Goal: Complete application form

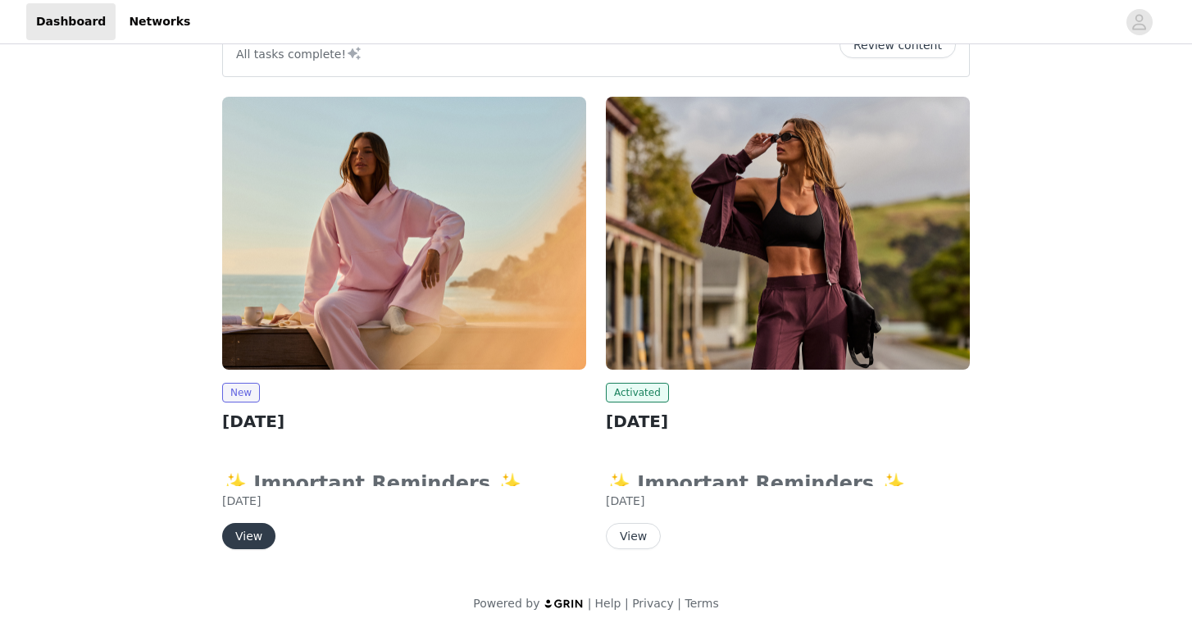
scroll to position [48, 0]
click at [628, 531] on button "View" at bounding box center [633, 536] width 55 height 26
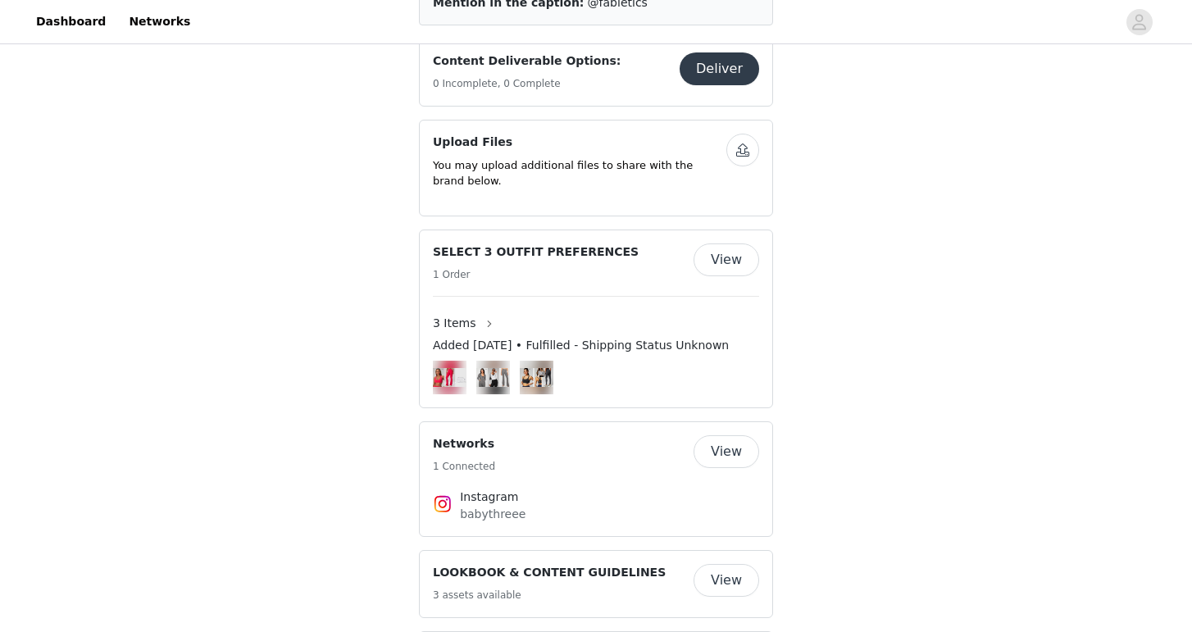
scroll to position [963, 0]
click at [744, 243] on button "View" at bounding box center [727, 259] width 66 height 33
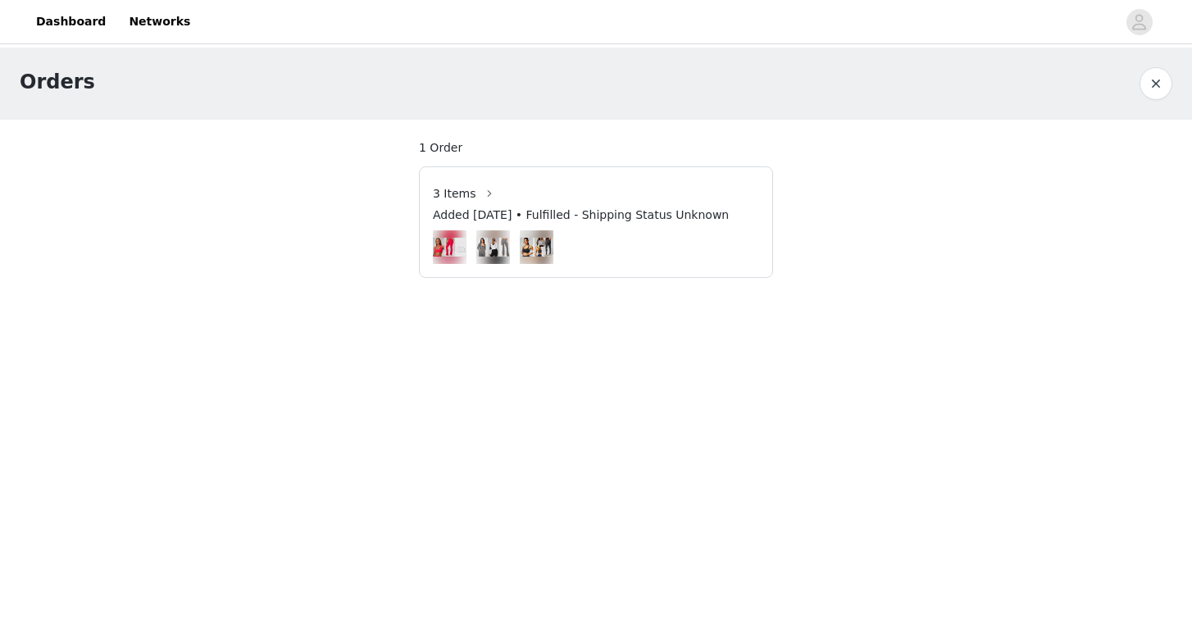
click at [618, 220] on span "Added [DATE] • Fulfilled - Shipping Status Unknown" at bounding box center [581, 215] width 296 height 17
click at [482, 190] on button "button" at bounding box center [489, 193] width 26 height 26
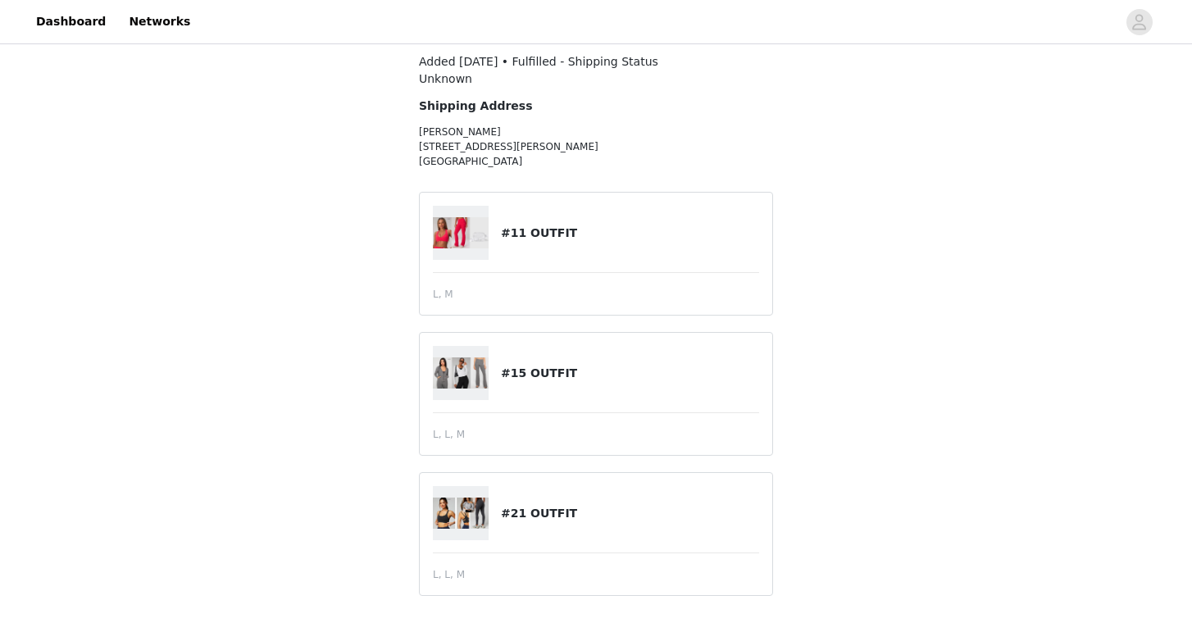
scroll to position [86, 0]
click at [446, 294] on span "L, M" at bounding box center [443, 294] width 21 height 15
click at [473, 237] on img at bounding box center [461, 232] width 56 height 31
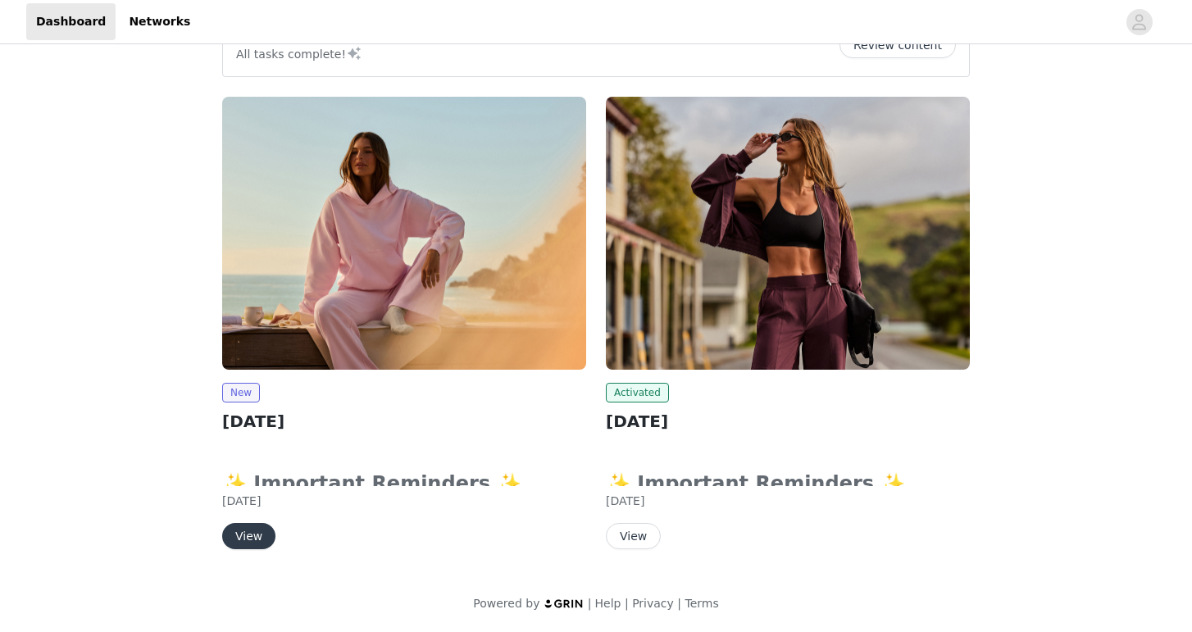
scroll to position [48, 0]
click at [251, 539] on button "View" at bounding box center [248, 536] width 53 height 26
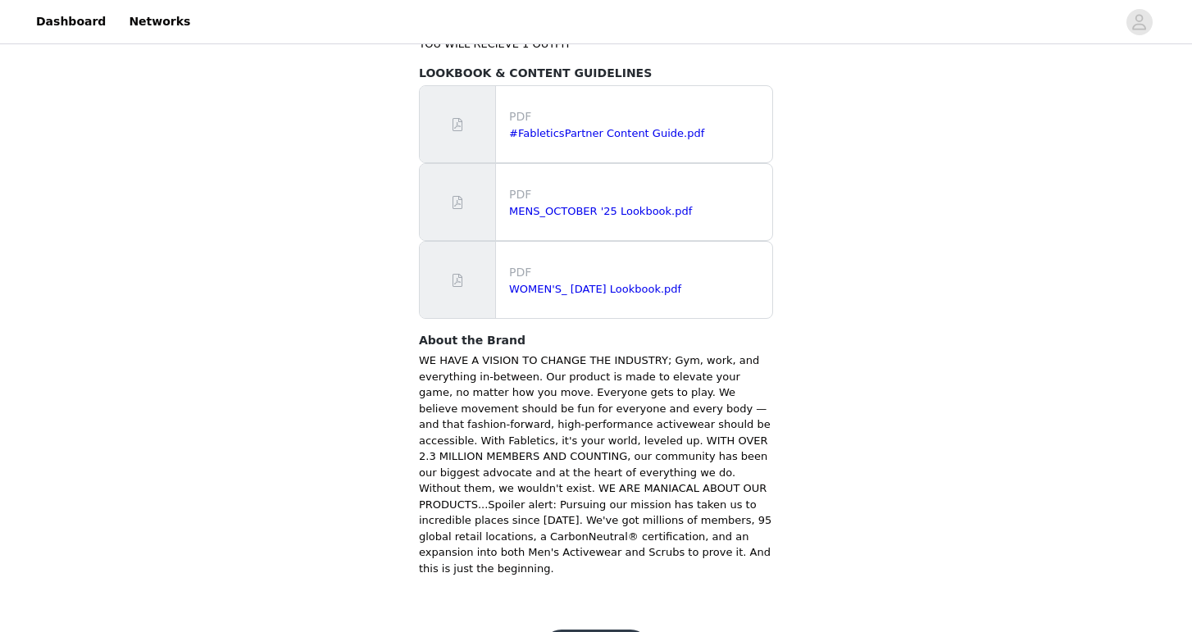
scroll to position [1041, 0]
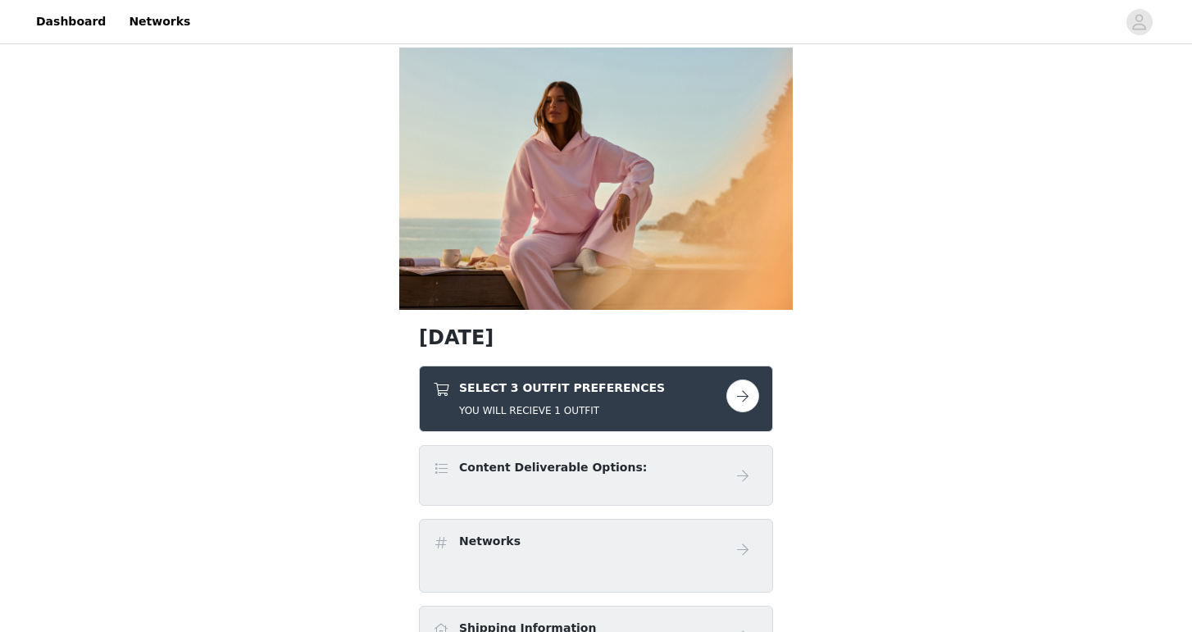
click at [747, 389] on button "button" at bounding box center [743, 396] width 33 height 33
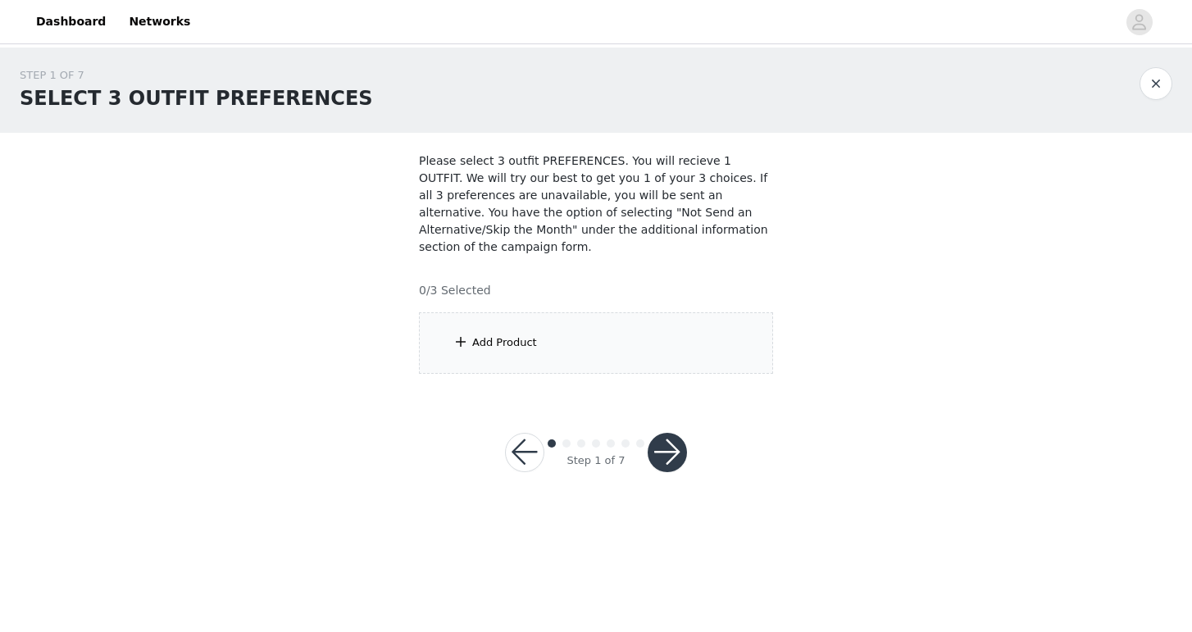
click at [544, 347] on div "Add Product" at bounding box center [596, 343] width 354 height 62
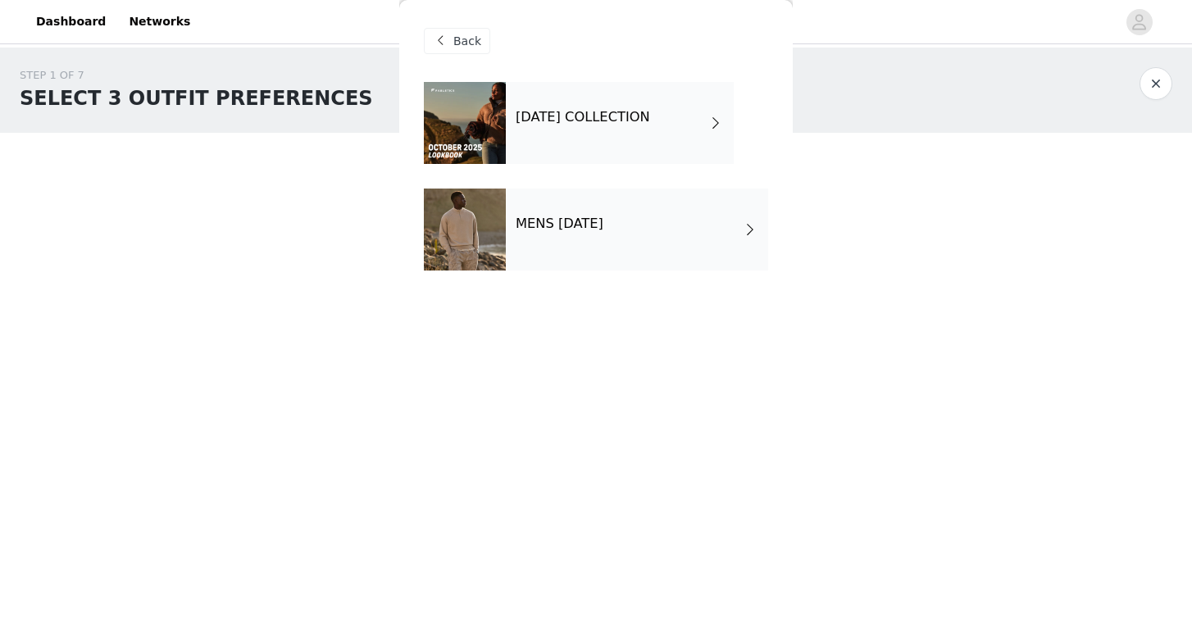
click at [603, 138] on div "[DATE] COLLECTION" at bounding box center [620, 123] width 228 height 82
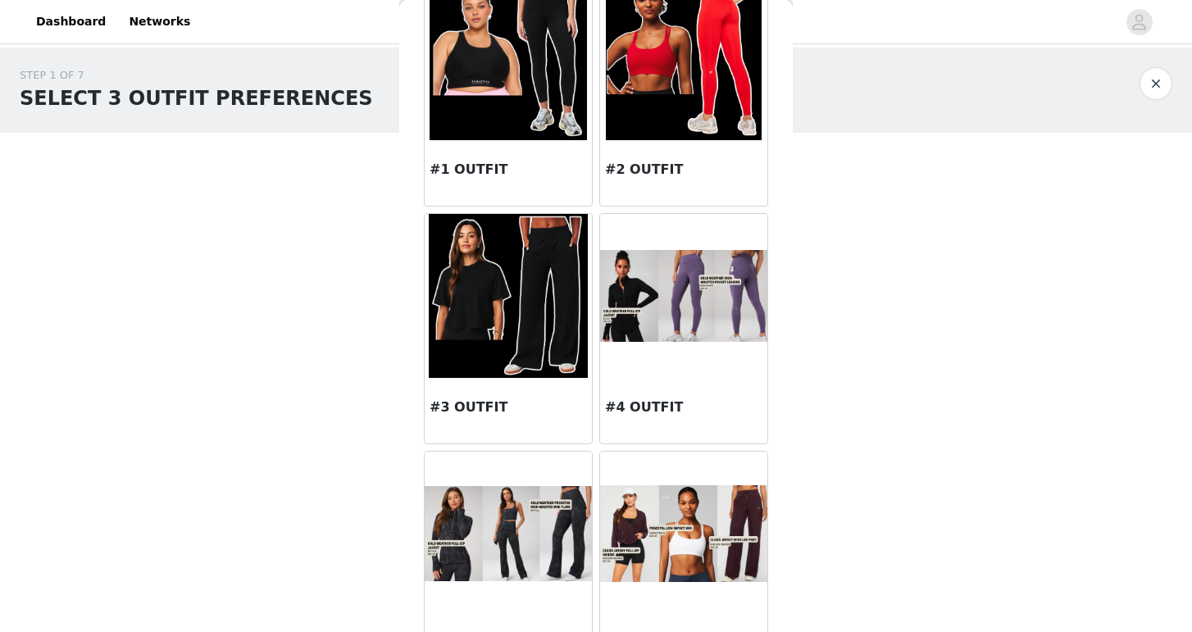
scroll to position [285, 0]
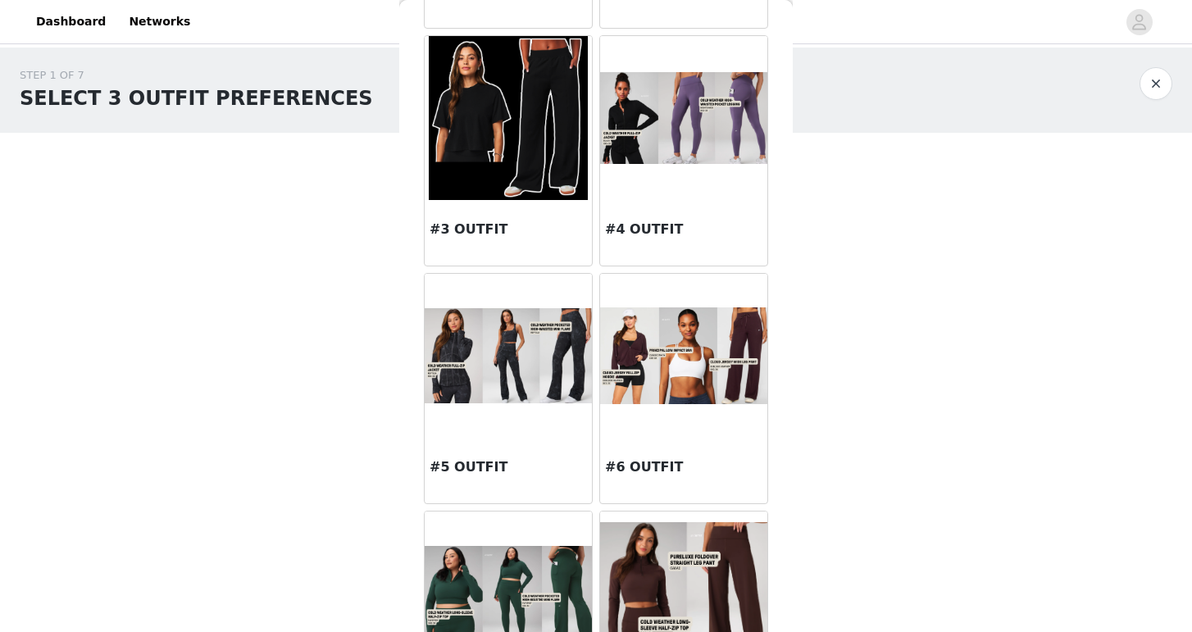
click at [467, 467] on h3 "#5 OUTFIT" at bounding box center [508, 468] width 157 height 20
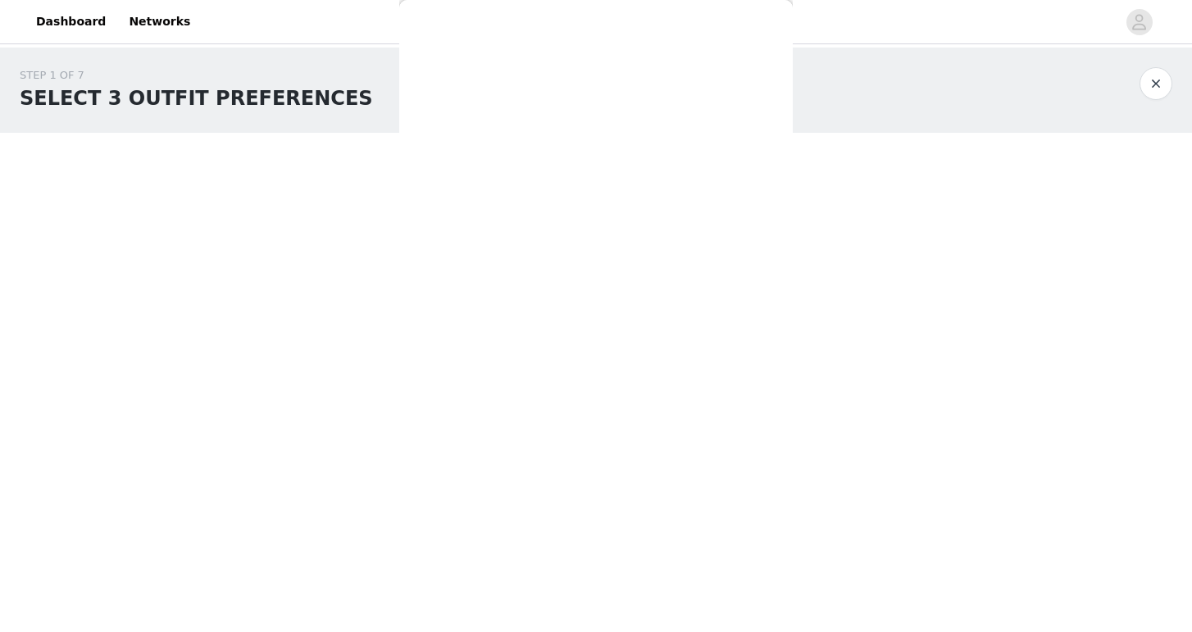
scroll to position [0, 0]
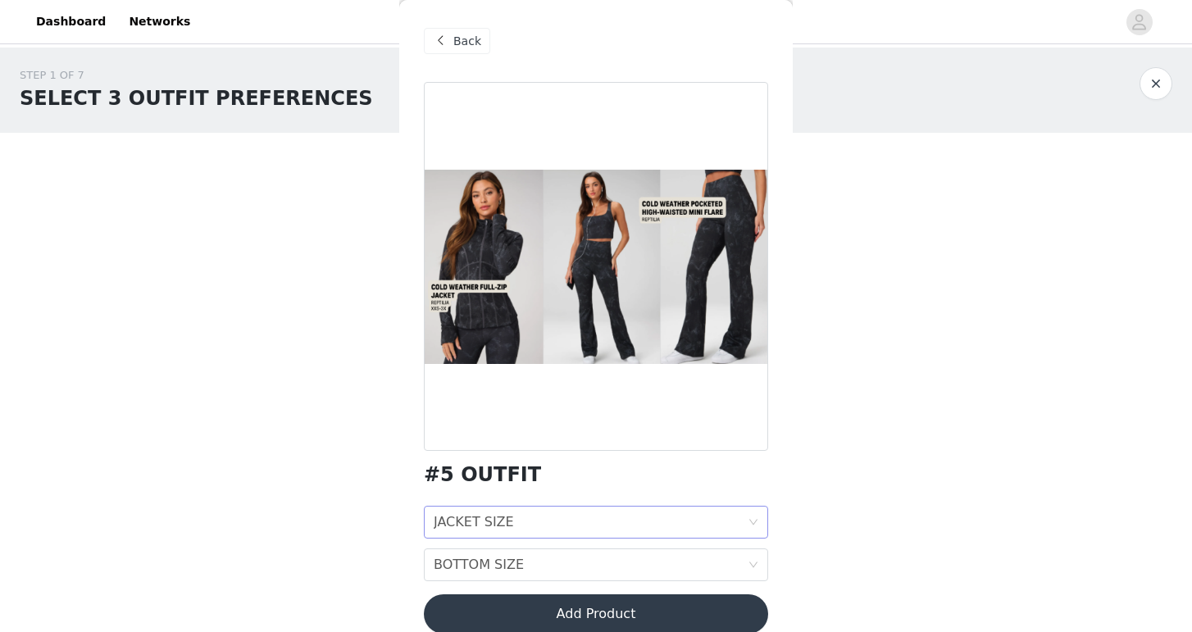
click at [504, 520] on div "JACKET SIZE" at bounding box center [474, 522] width 80 height 31
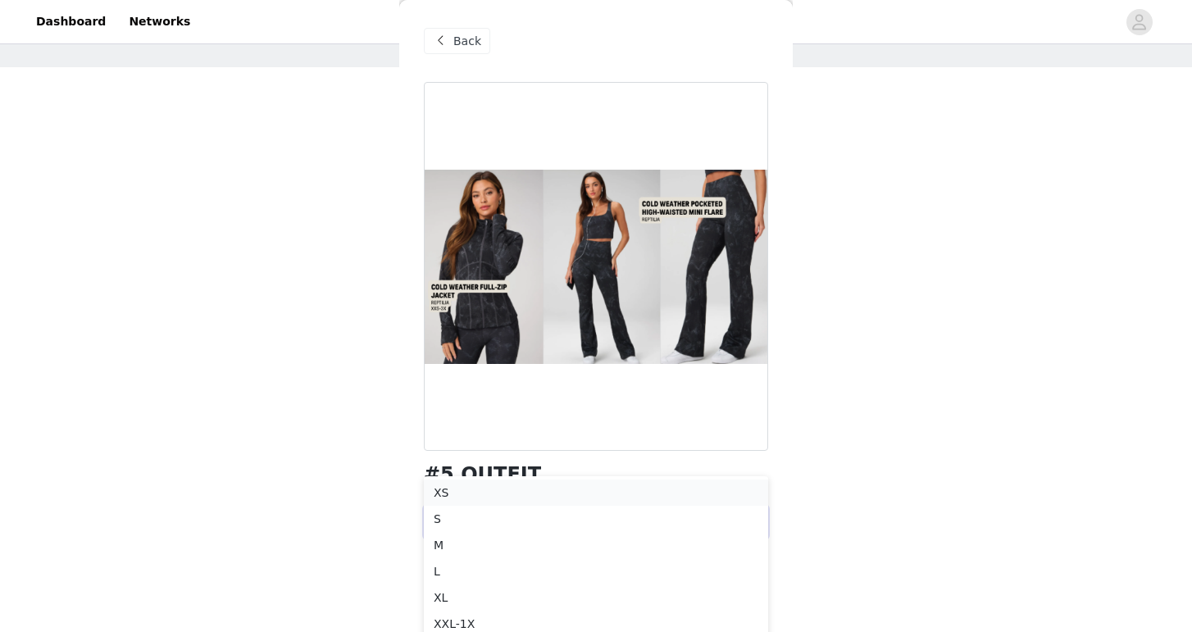
scroll to position [94, 0]
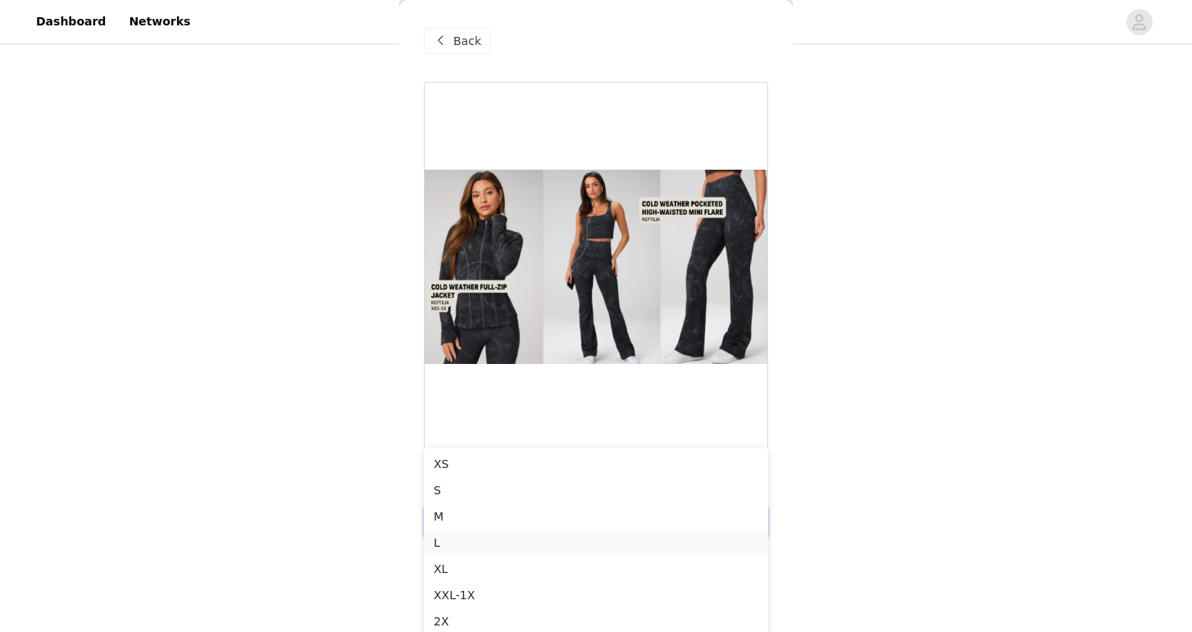
click at [485, 545] on div "L" at bounding box center [596, 543] width 325 height 18
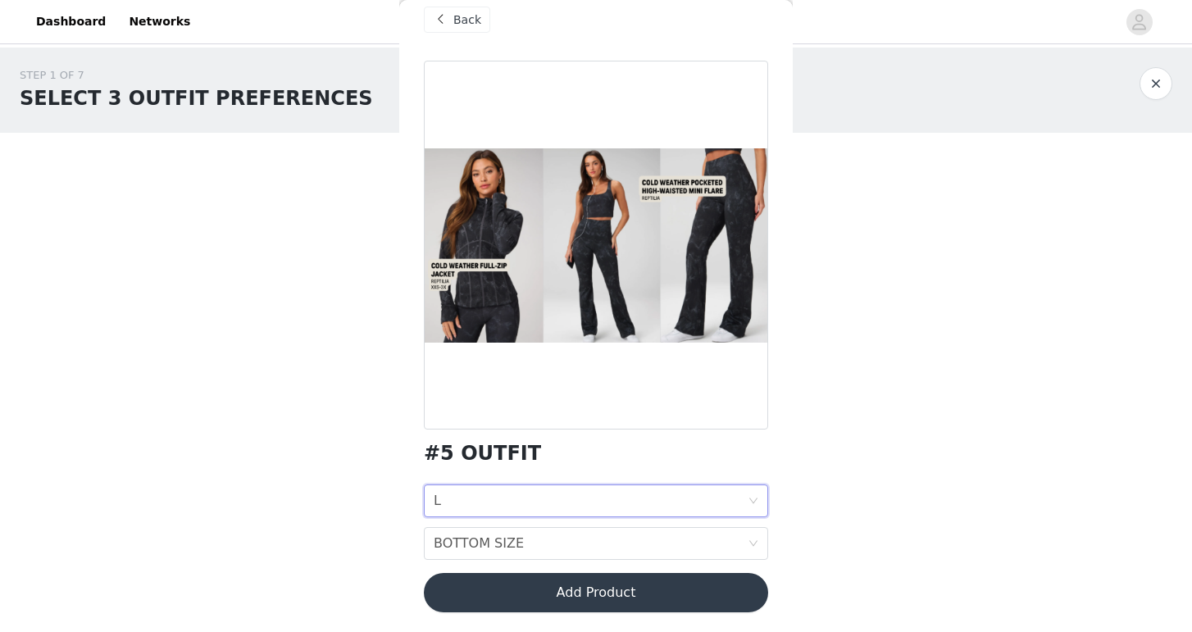
scroll to position [21, 0]
click at [467, 546] on div "BOTTOM SIZE" at bounding box center [479, 543] width 90 height 31
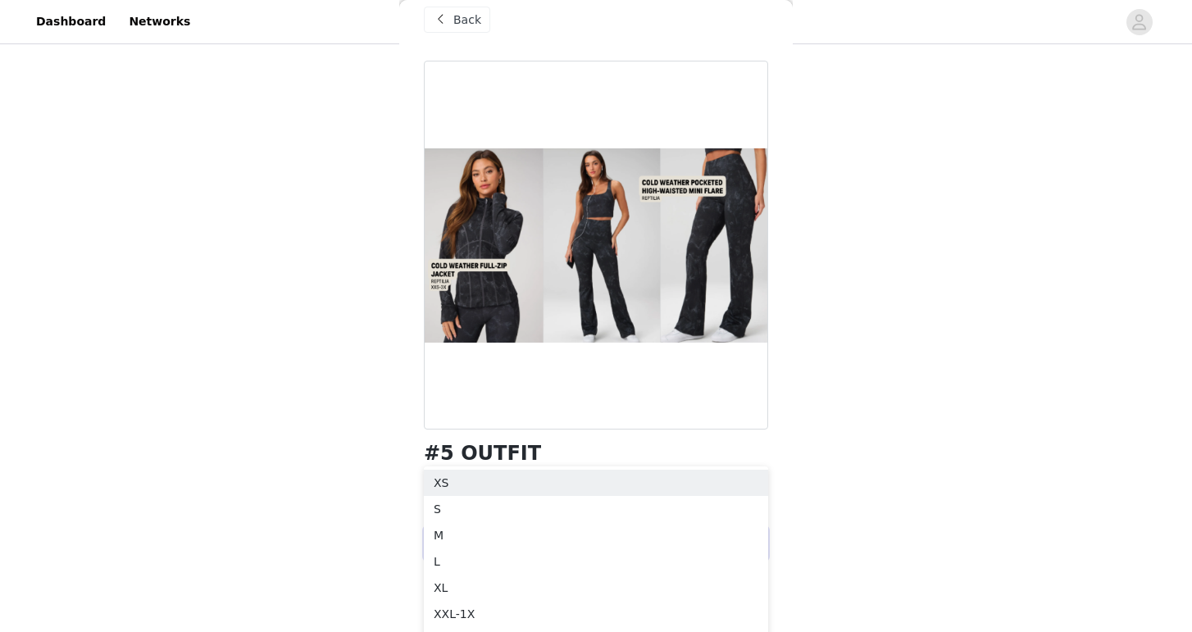
scroll to position [98, 0]
click at [465, 541] on div "M" at bounding box center [596, 535] width 325 height 18
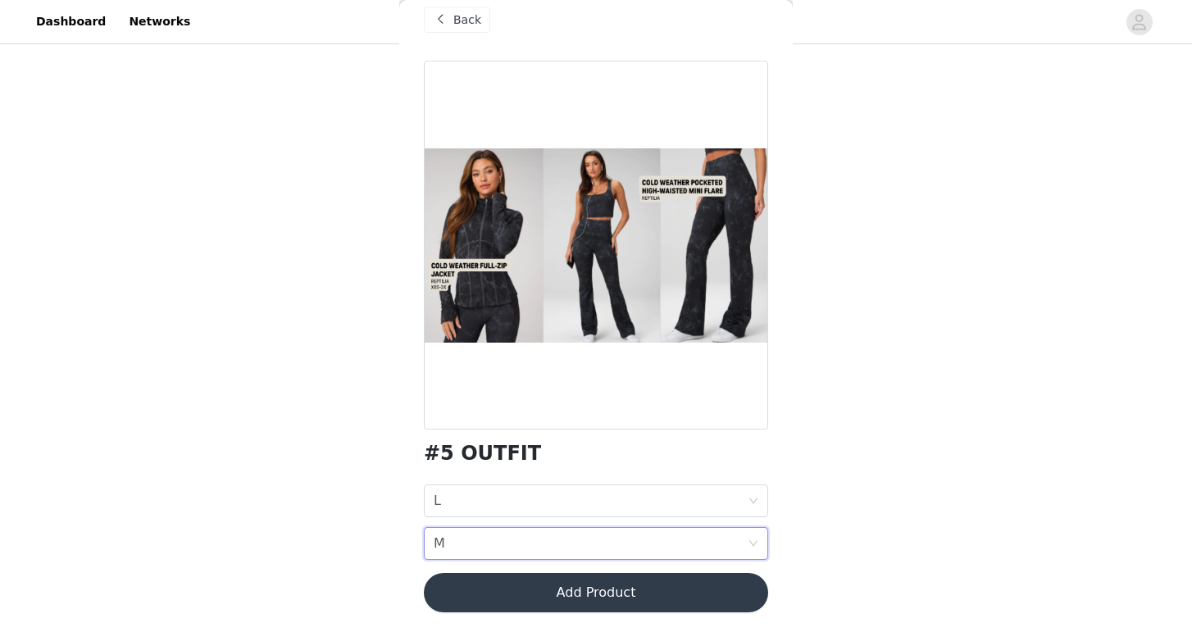
scroll to position [0, 0]
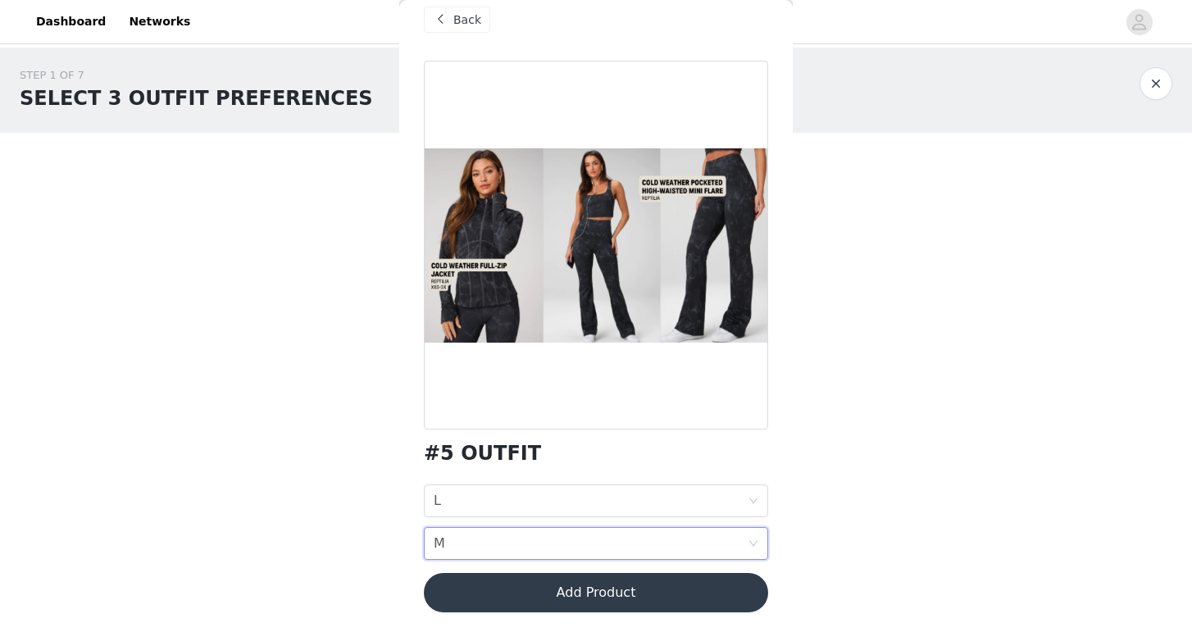
click at [539, 583] on button "Add Product" at bounding box center [596, 592] width 344 height 39
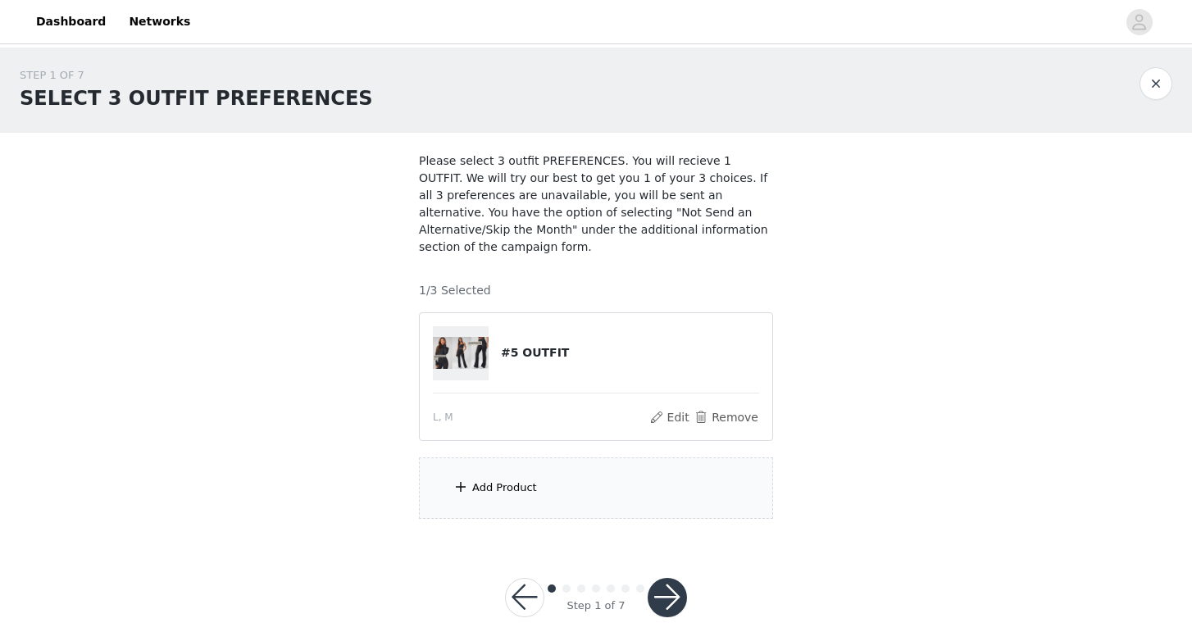
click at [517, 492] on div "Add Product" at bounding box center [504, 488] width 65 height 16
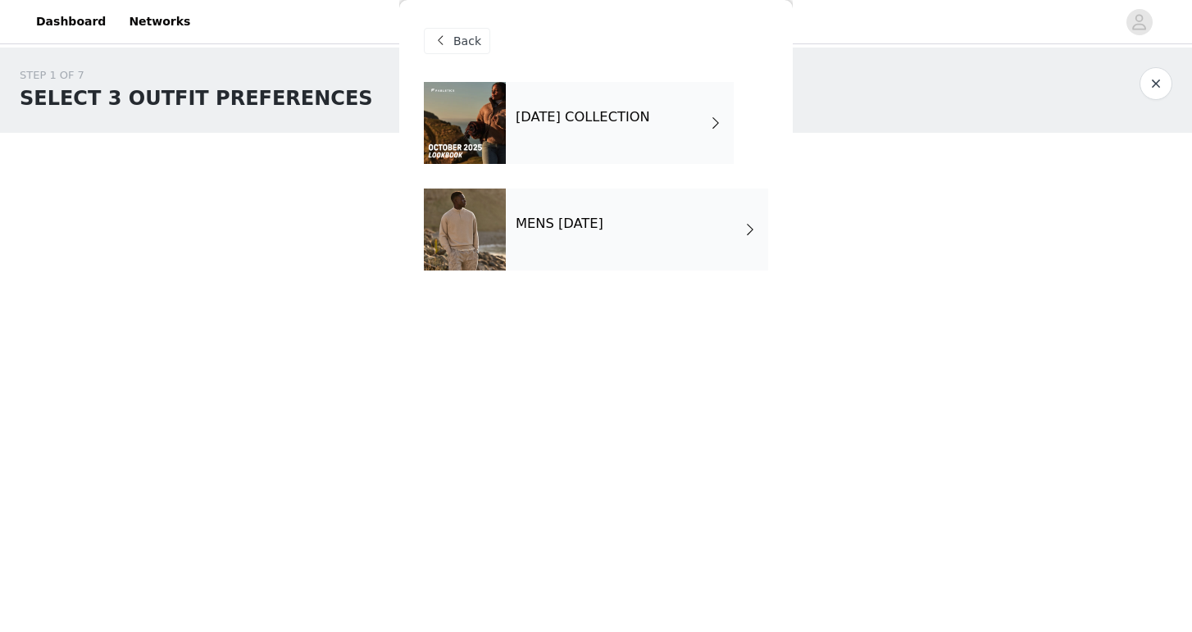
click at [636, 131] on div "[DATE] COLLECTION" at bounding box center [620, 123] width 228 height 82
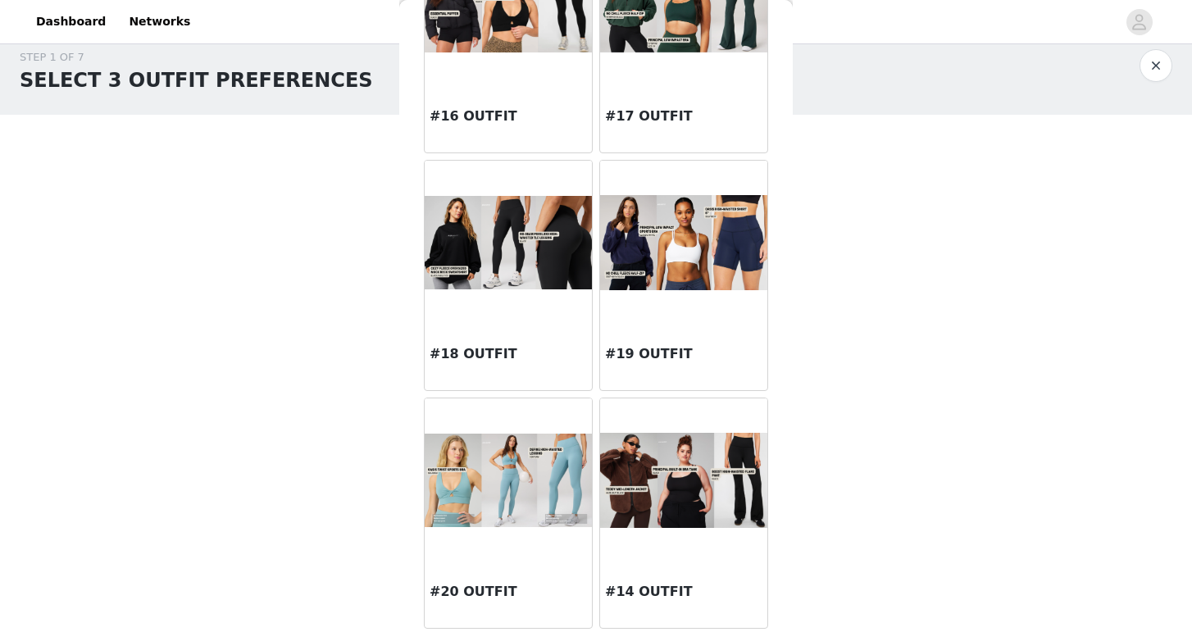
scroll to position [1768, 0]
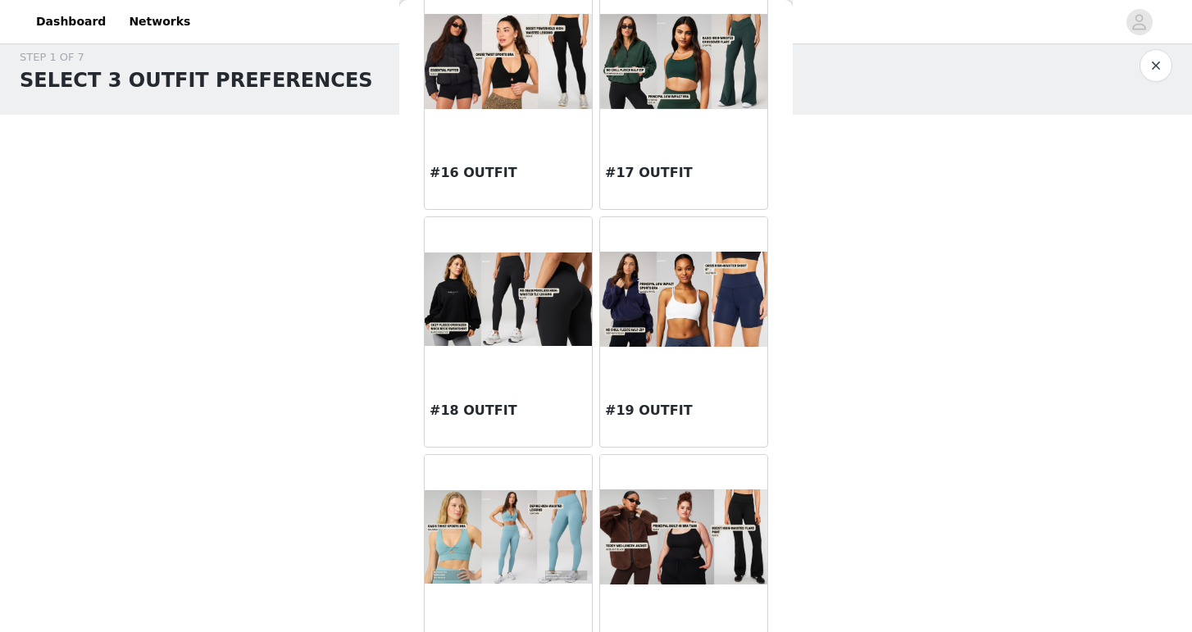
click at [509, 280] on img at bounding box center [508, 299] width 167 height 93
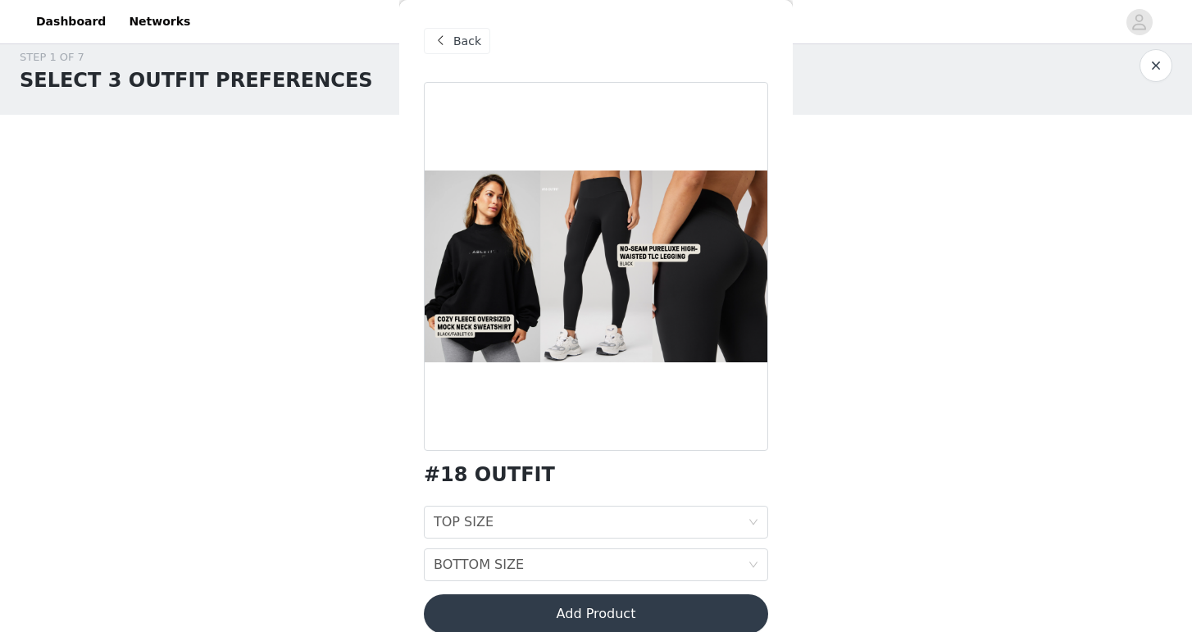
scroll to position [0, 0]
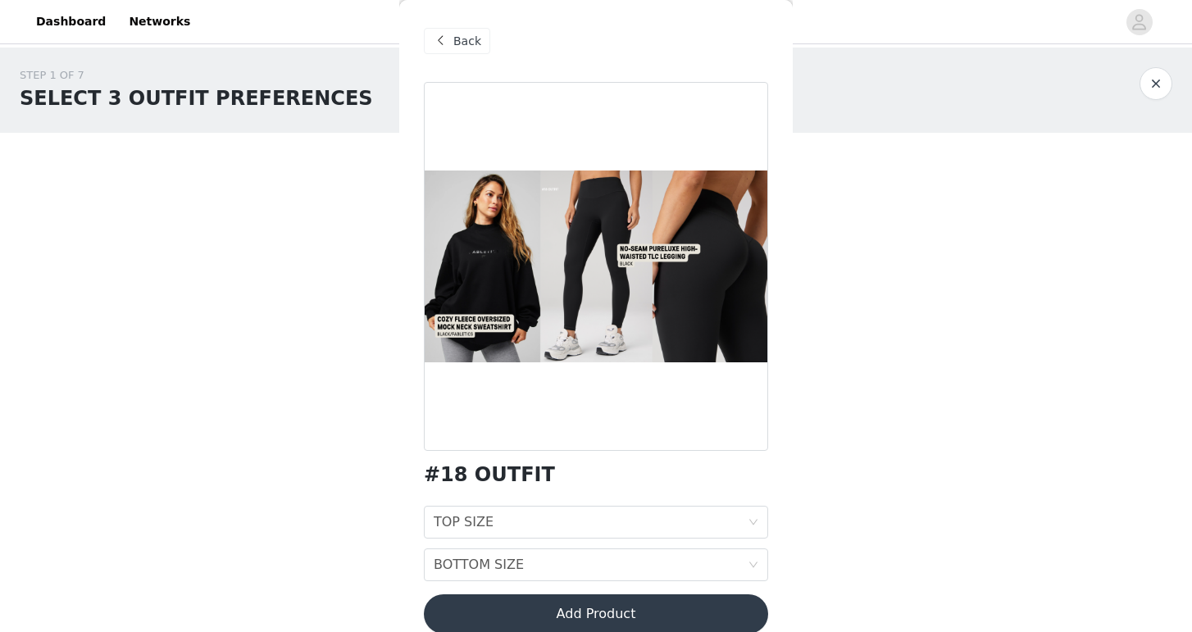
click at [448, 43] on span at bounding box center [441, 41] width 20 height 20
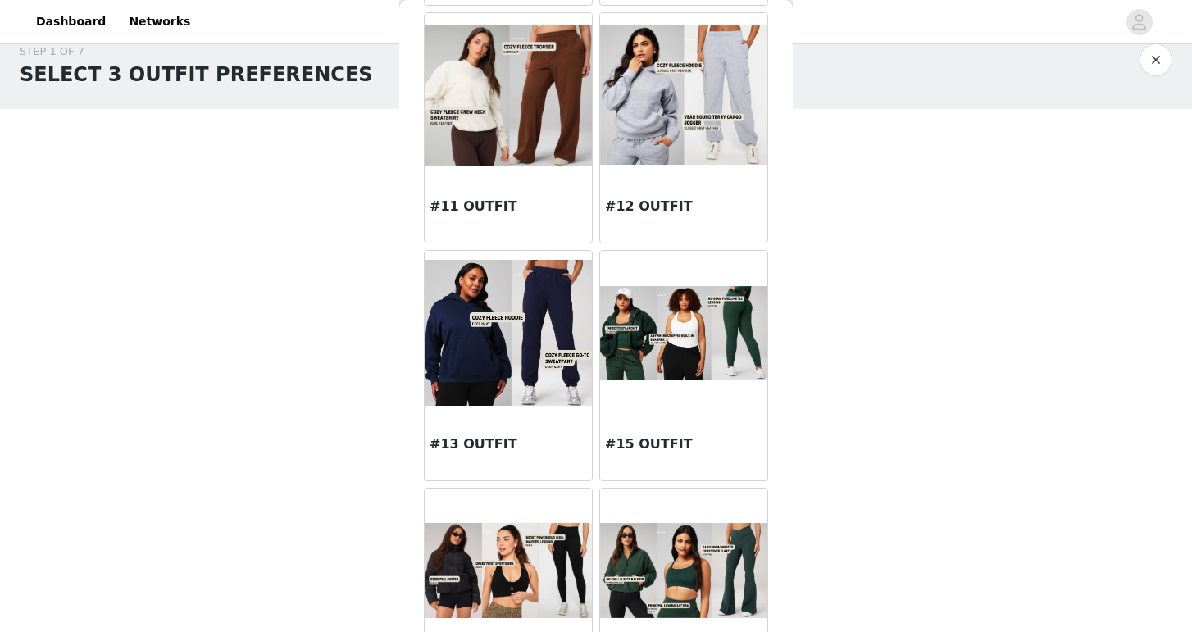
scroll to position [1223, 0]
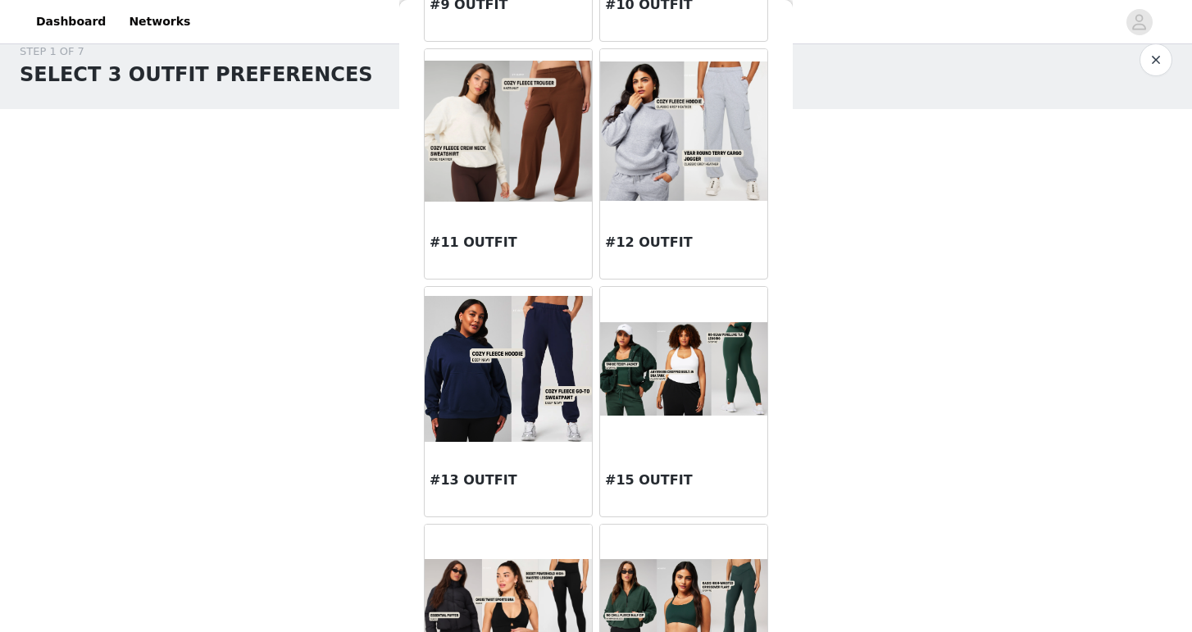
click at [671, 478] on h3 "#15 OUTFIT" at bounding box center [683, 481] width 157 height 20
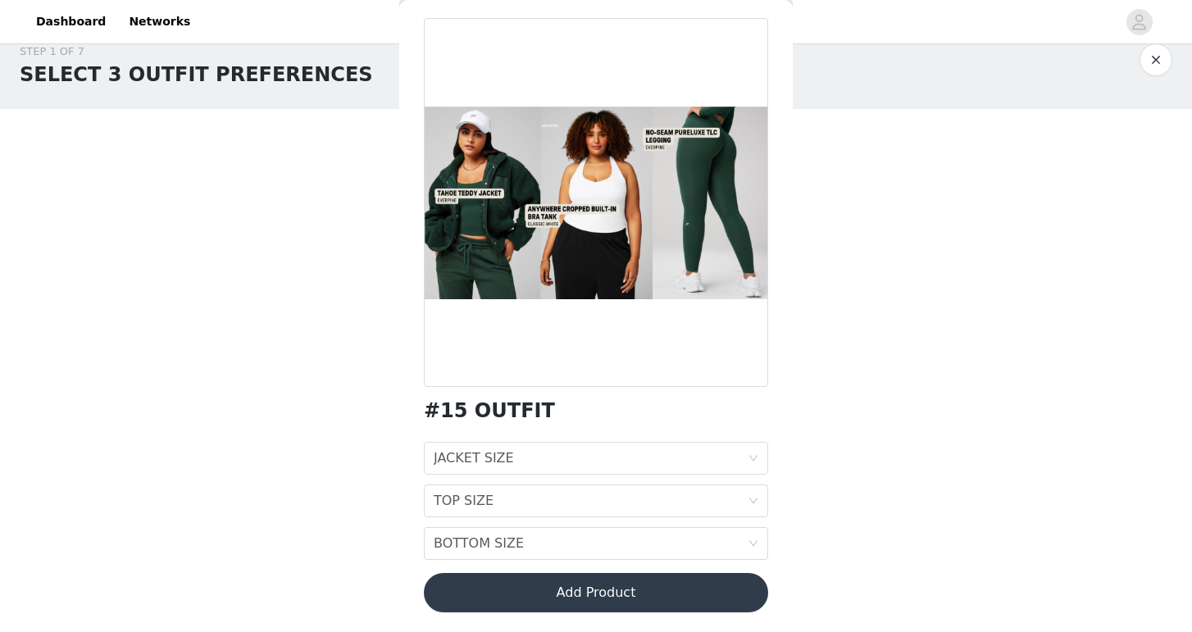
scroll to position [64, 0]
click at [677, 461] on div "JACKET SIZE JACKET SIZE" at bounding box center [591, 458] width 314 height 31
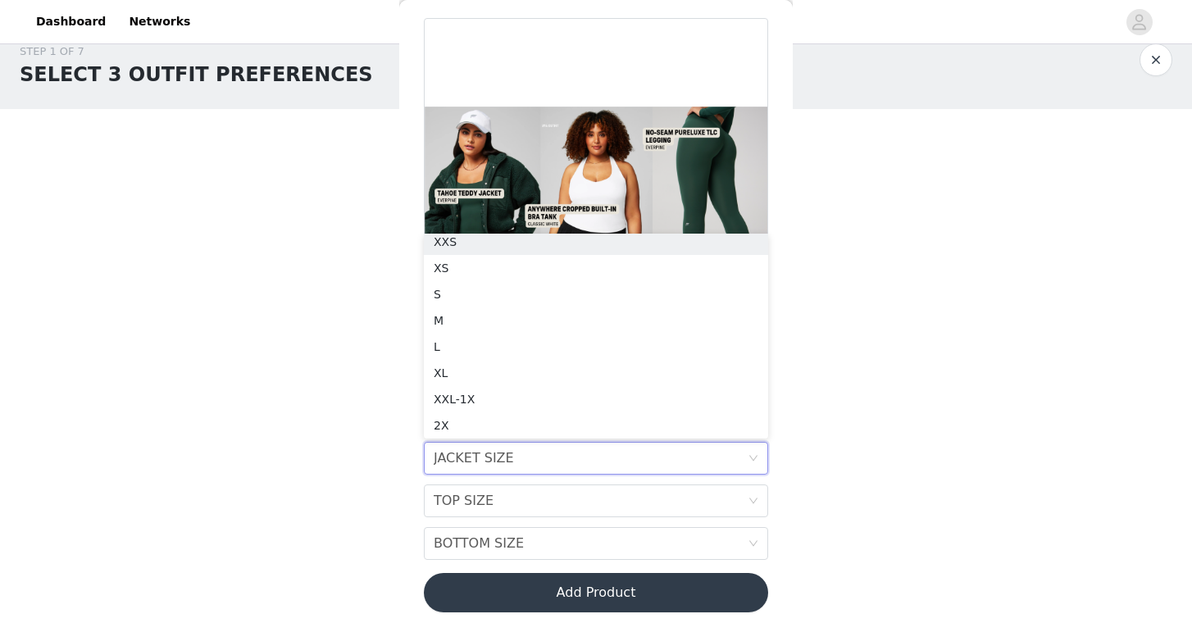
click at [964, 214] on div "STEP 1 OF 7 SELECT 3 OUTFIT PREFERENCES Please select 3 outfit PREFERENCES. You…" at bounding box center [596, 269] width 1192 height 491
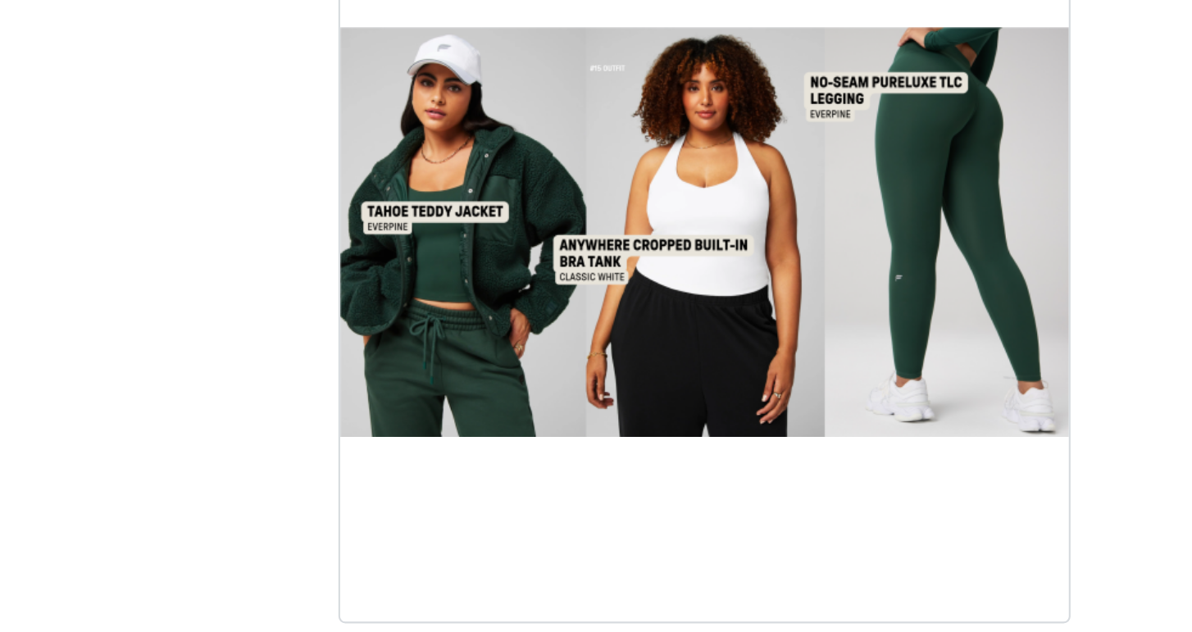
scroll to position [0, 0]
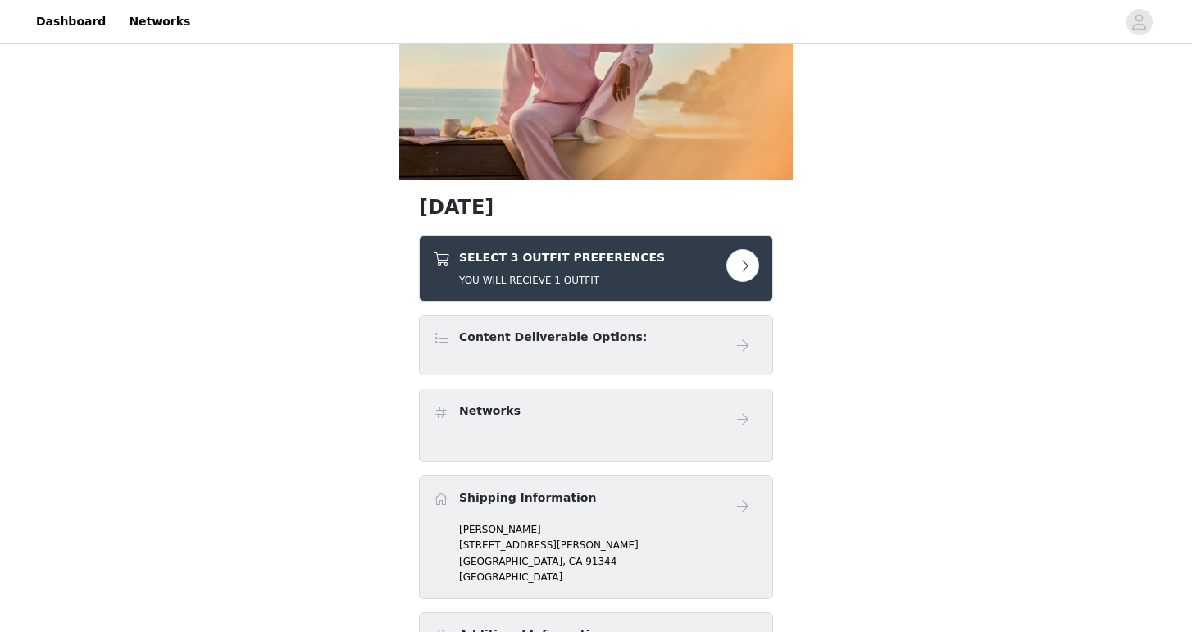
scroll to position [305, 0]
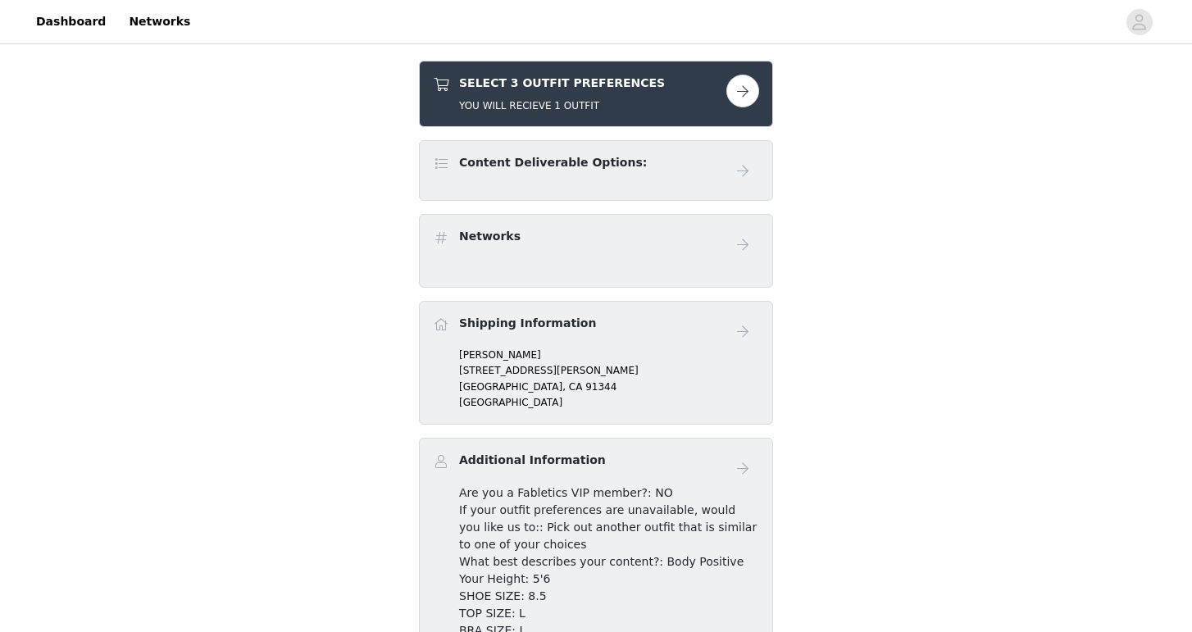
click at [734, 88] on button "button" at bounding box center [743, 91] width 33 height 33
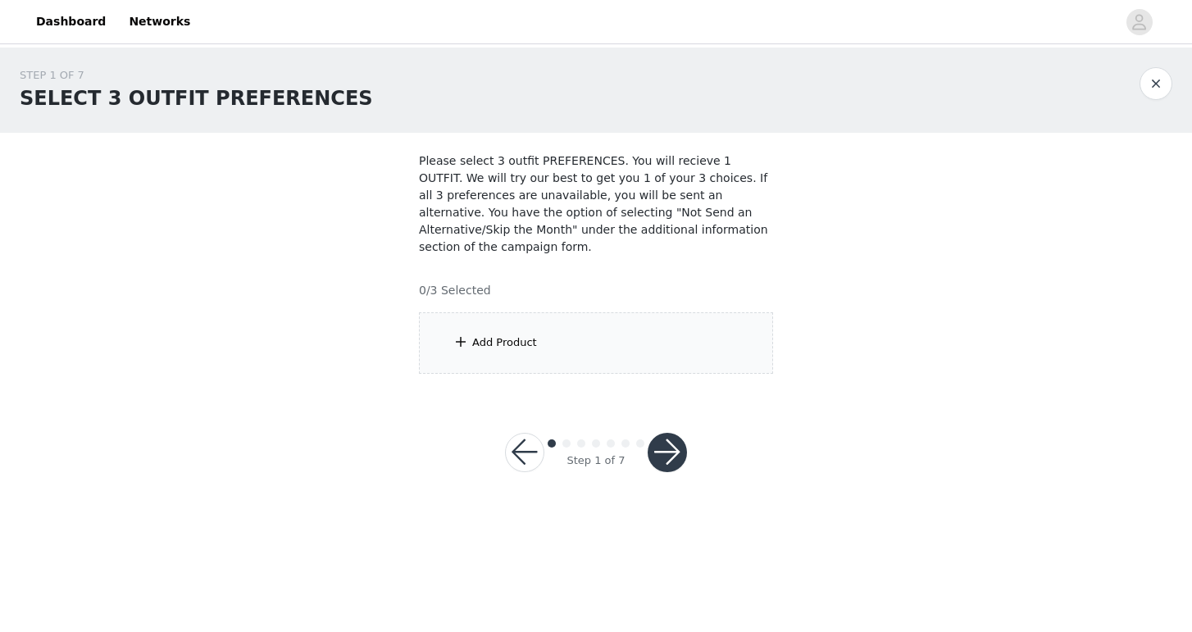
click at [517, 339] on div "Add Product" at bounding box center [504, 343] width 65 height 16
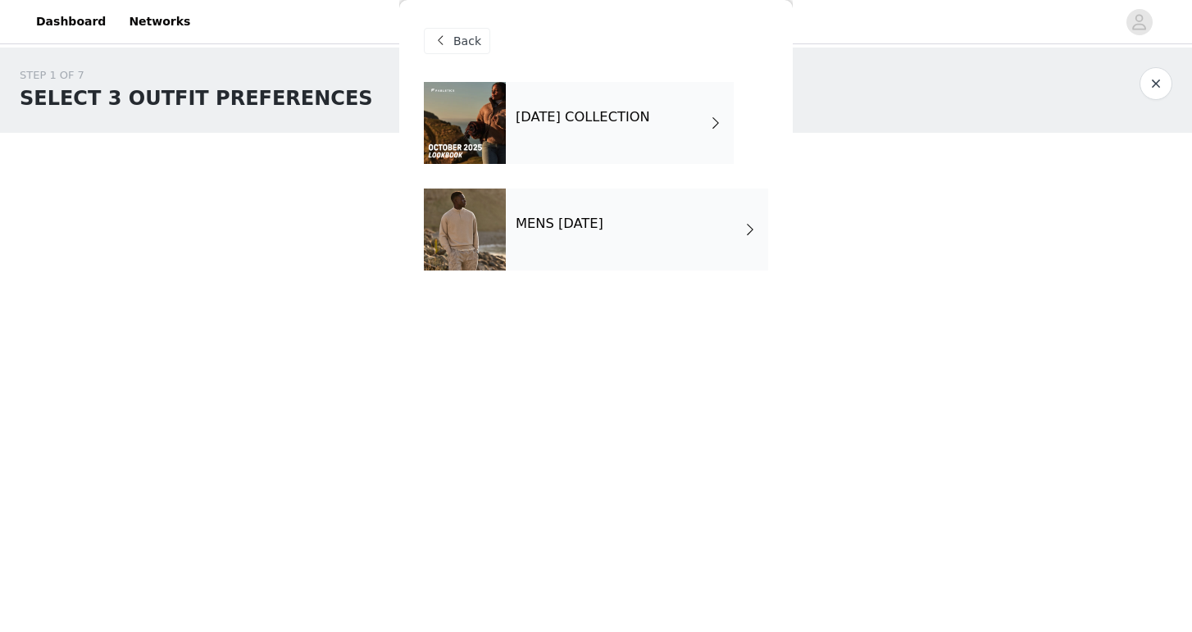
click at [634, 107] on div "OCTOBER 2025 COLLECTION" at bounding box center [620, 123] width 228 height 82
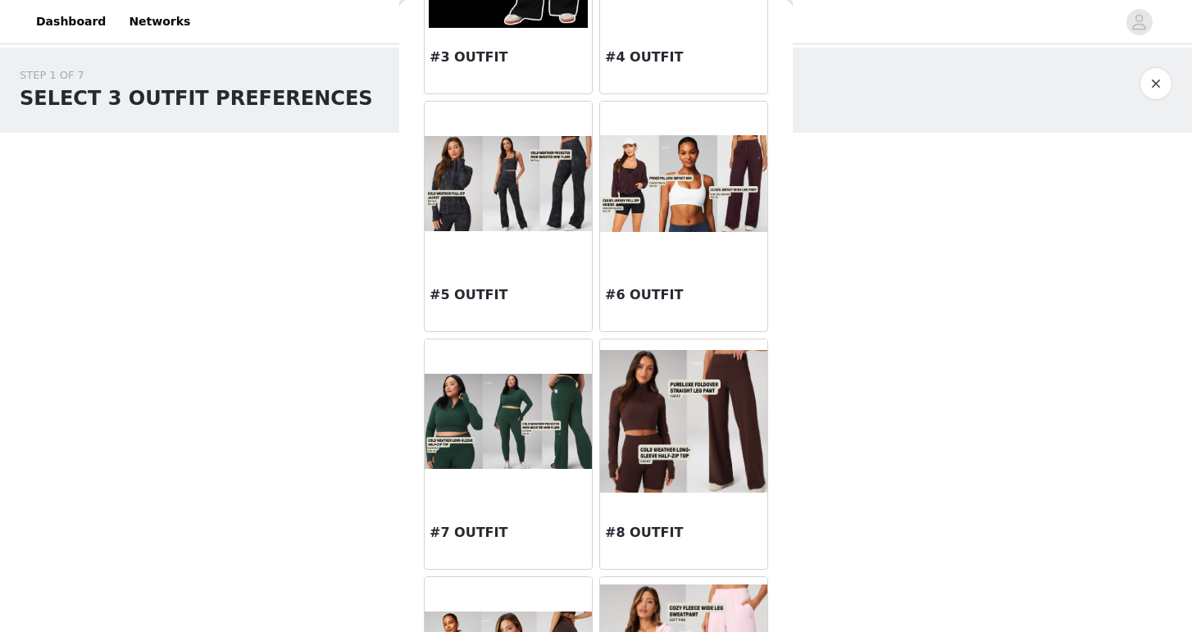
scroll to position [483, 0]
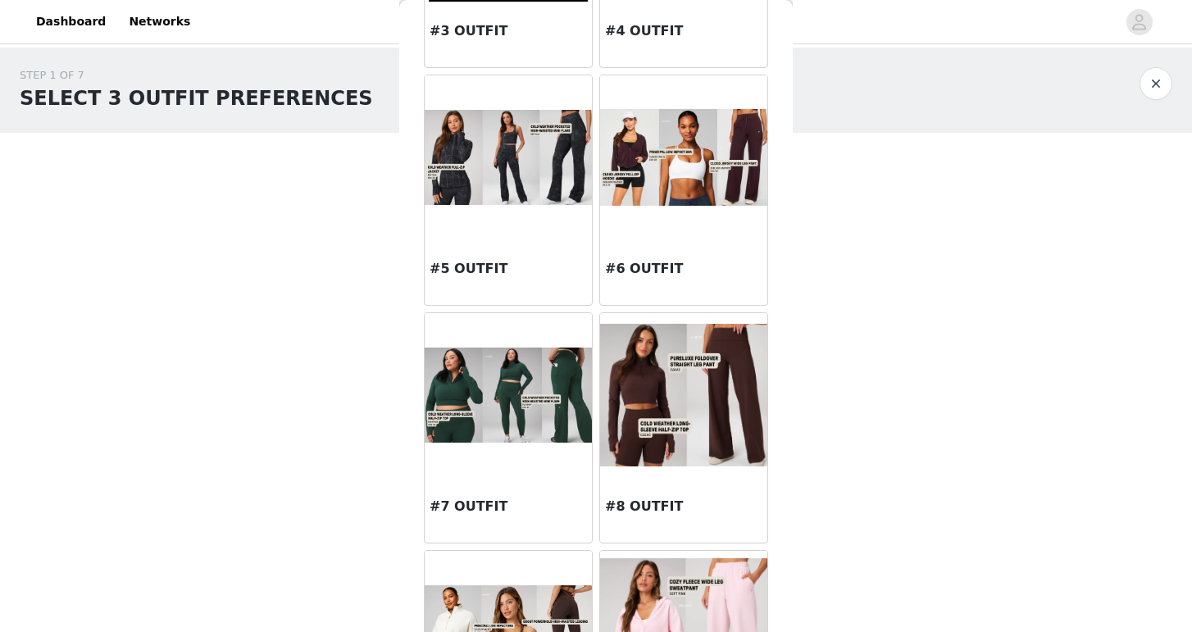
click at [526, 179] on img at bounding box center [508, 157] width 167 height 95
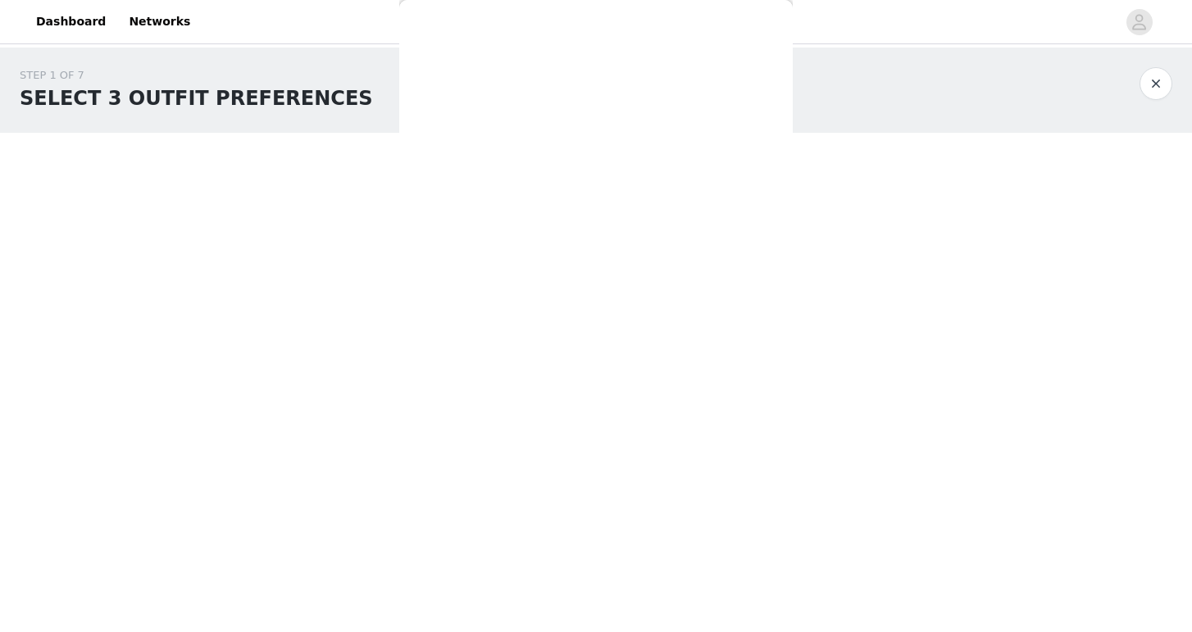
scroll to position [21, 0]
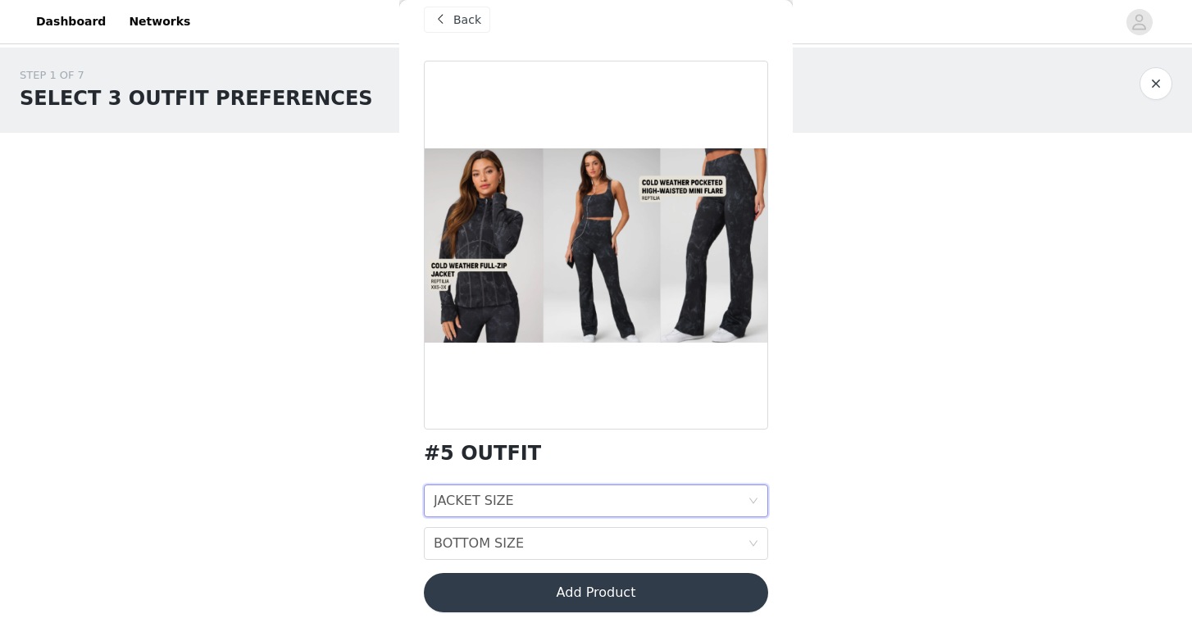
click at [460, 508] on div "JACKET SIZE" at bounding box center [474, 500] width 80 height 31
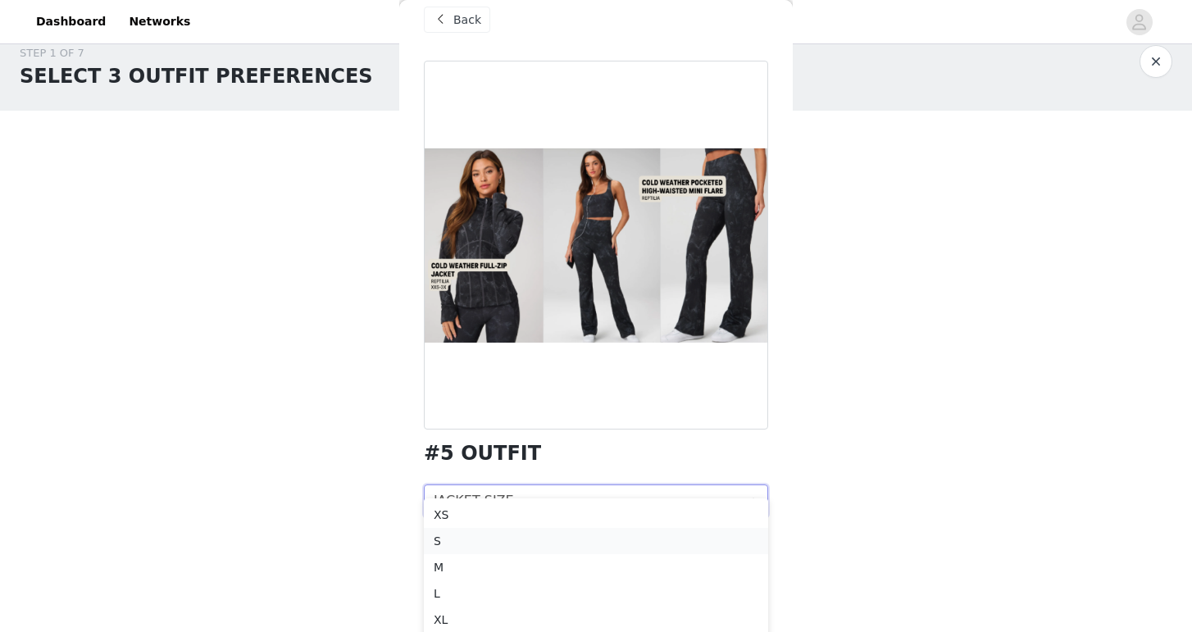
scroll to position [33, 0]
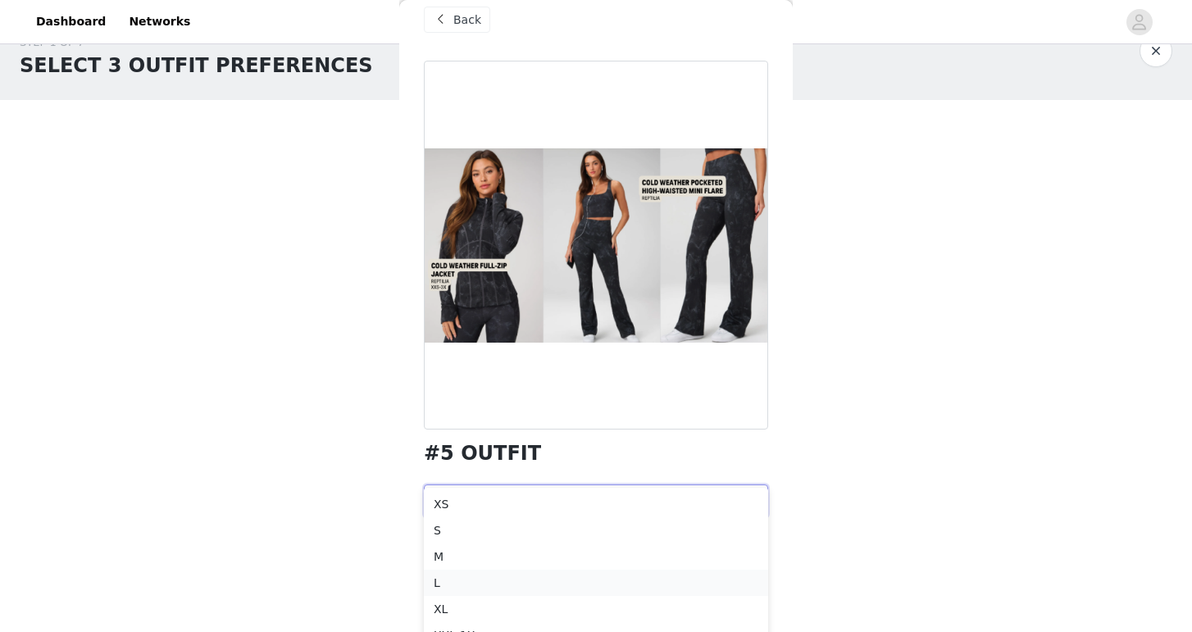
click at [459, 580] on div "L" at bounding box center [596, 583] width 325 height 18
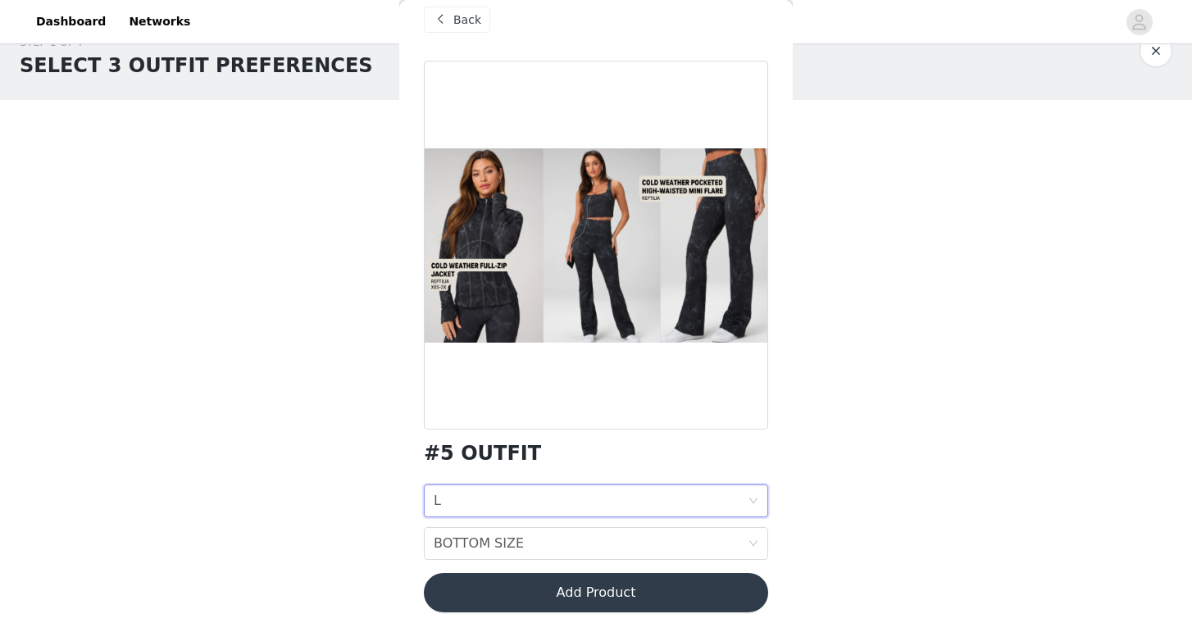
scroll to position [0, 0]
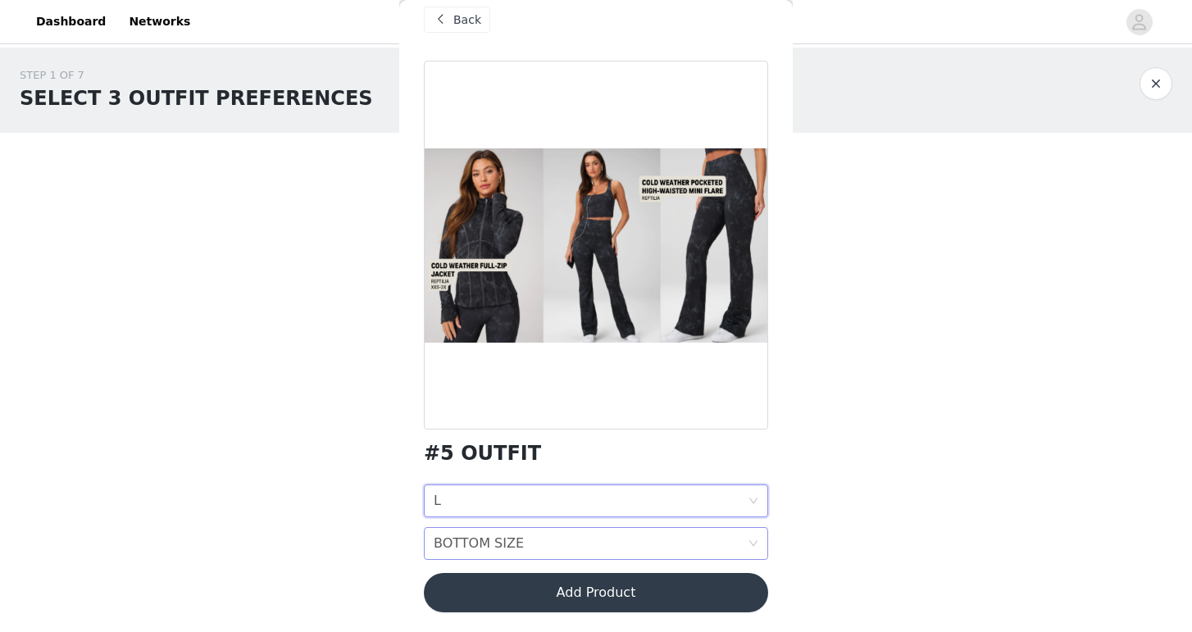
click at [490, 540] on div "BOTTOM SIZE" at bounding box center [479, 543] width 90 height 31
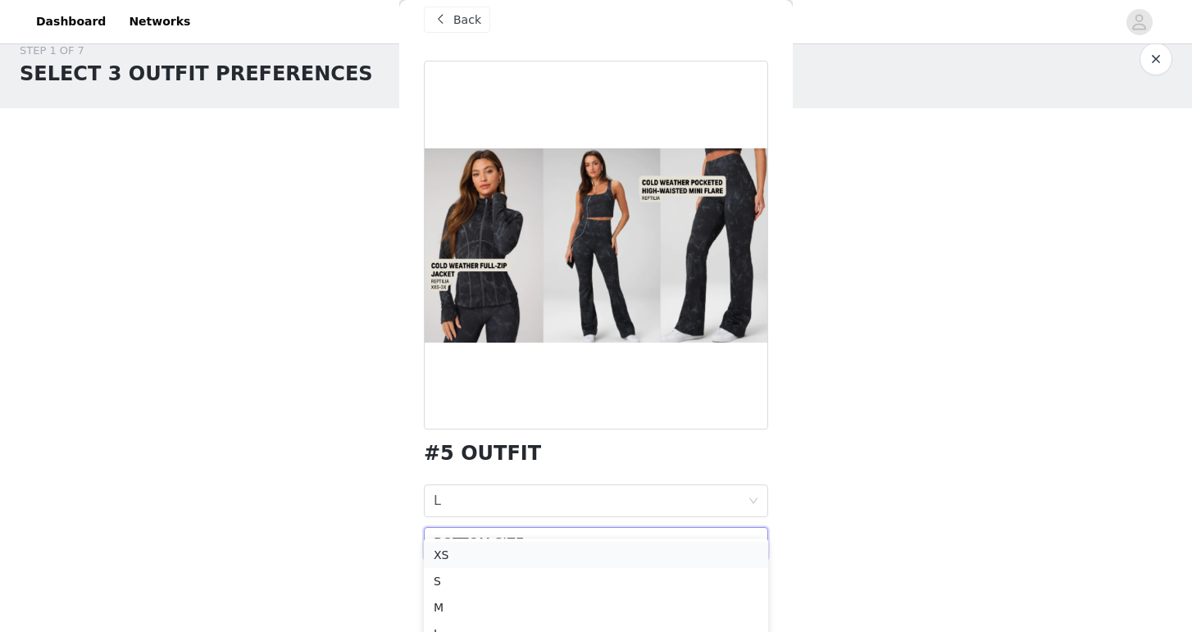
scroll to position [28, 0]
click at [458, 602] on div "M" at bounding box center [596, 604] width 325 height 18
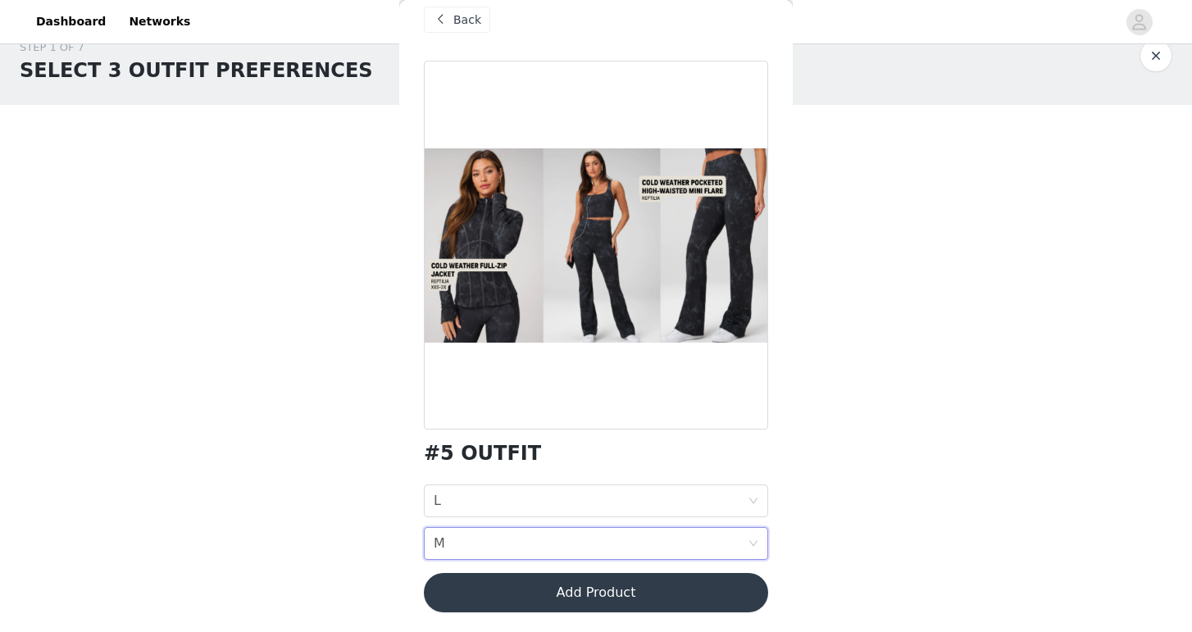
scroll to position [0, 0]
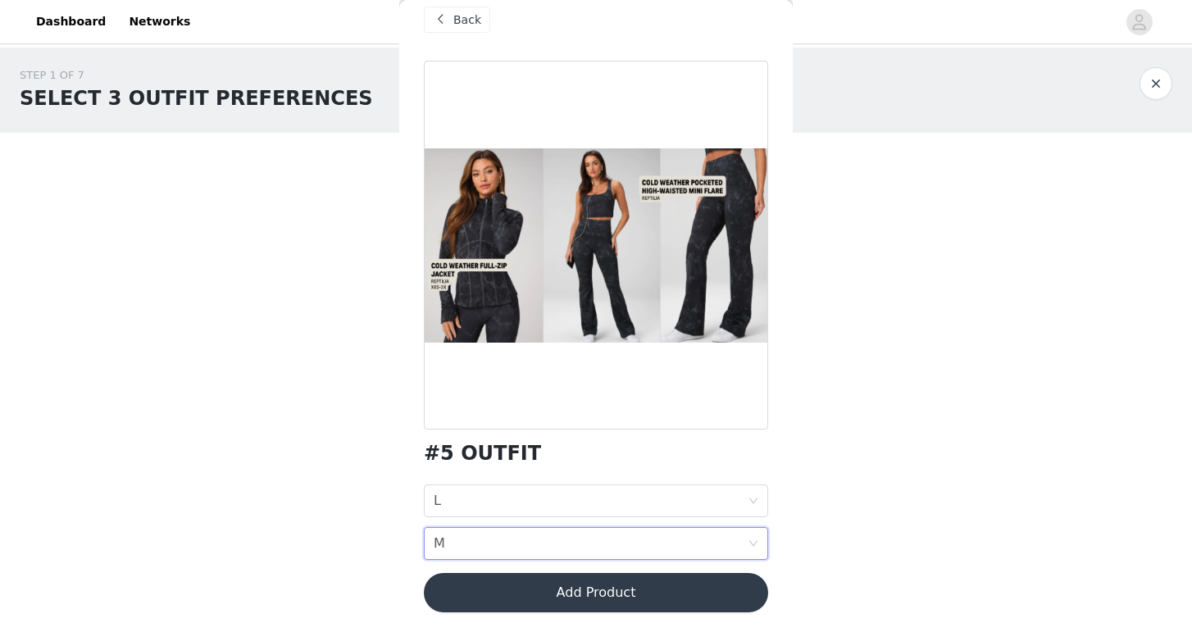
click at [493, 599] on button "Add Product" at bounding box center [596, 592] width 344 height 39
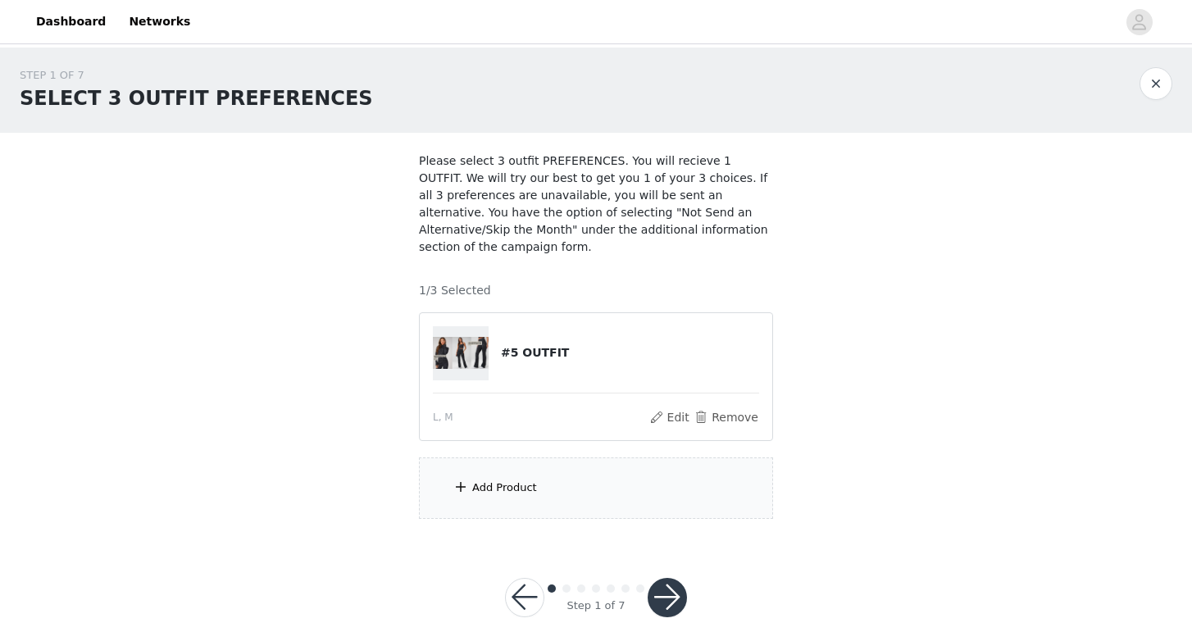
click at [513, 491] on div "Add Product" at bounding box center [504, 488] width 65 height 16
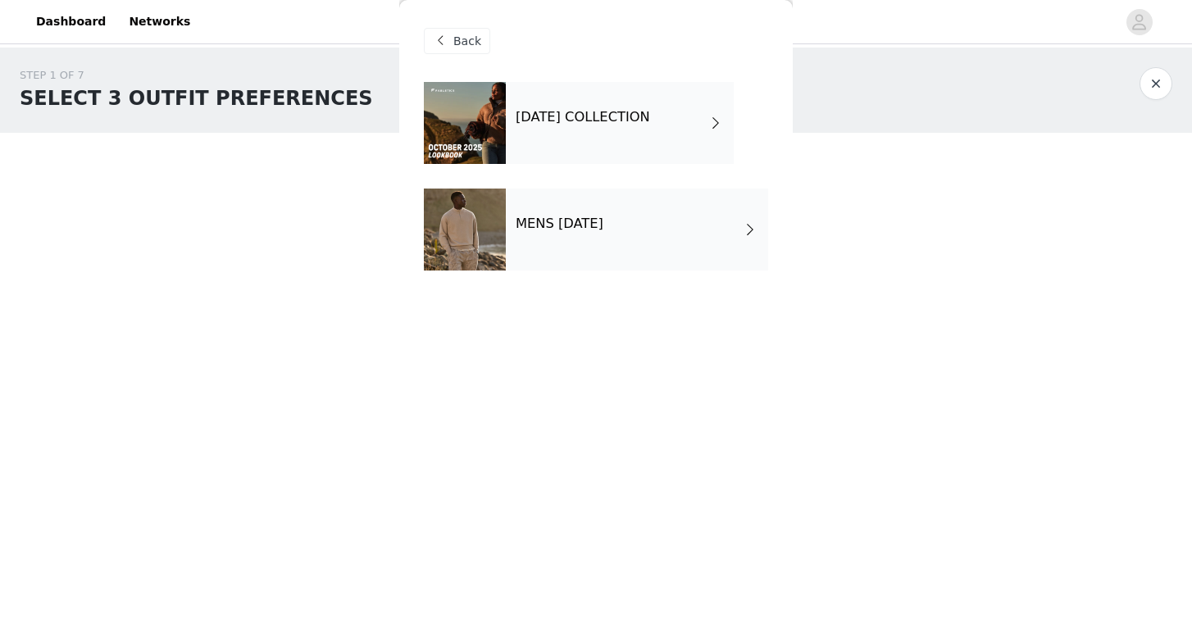
click at [628, 112] on h4 "OCTOBER 2025 COLLECTION" at bounding box center [583, 117] width 134 height 15
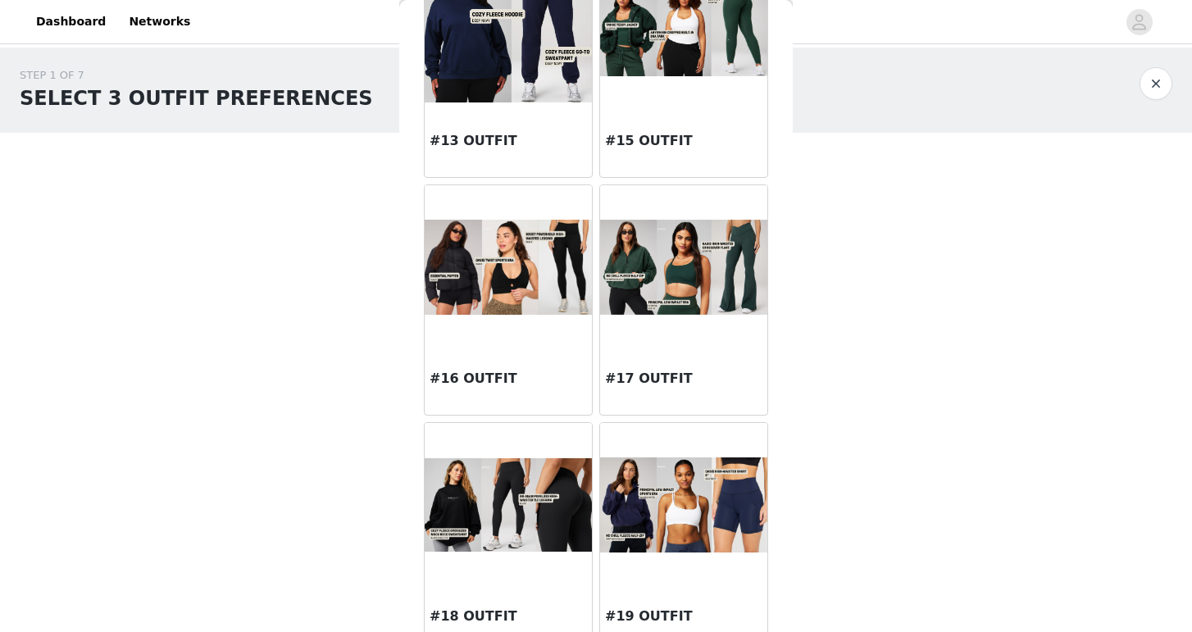
scroll to position [1561, 0]
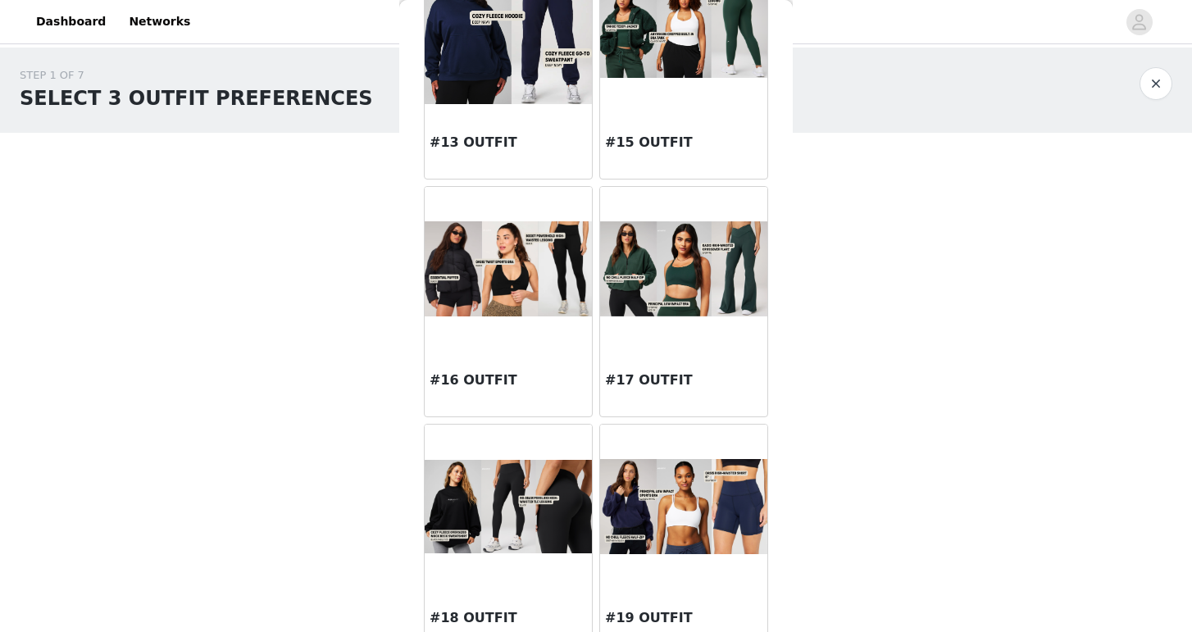
click at [484, 367] on div "#16 OUTFIT" at bounding box center [508, 384] width 167 height 66
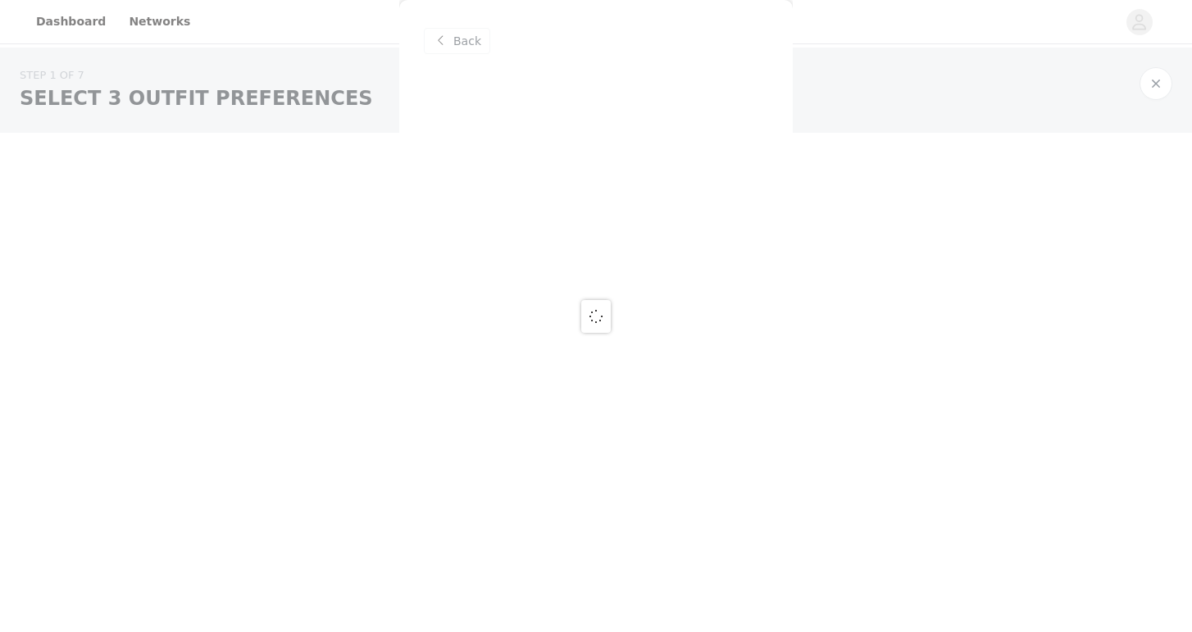
scroll to position [0, 0]
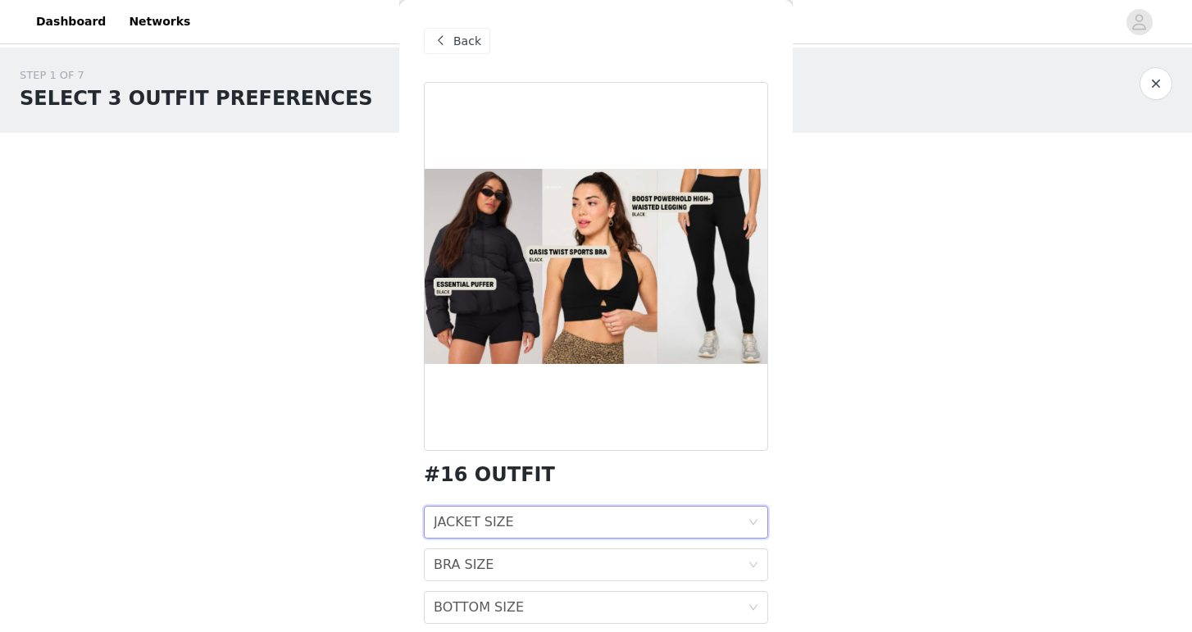
click at [483, 527] on div "JACKET SIZE" at bounding box center [474, 522] width 80 height 31
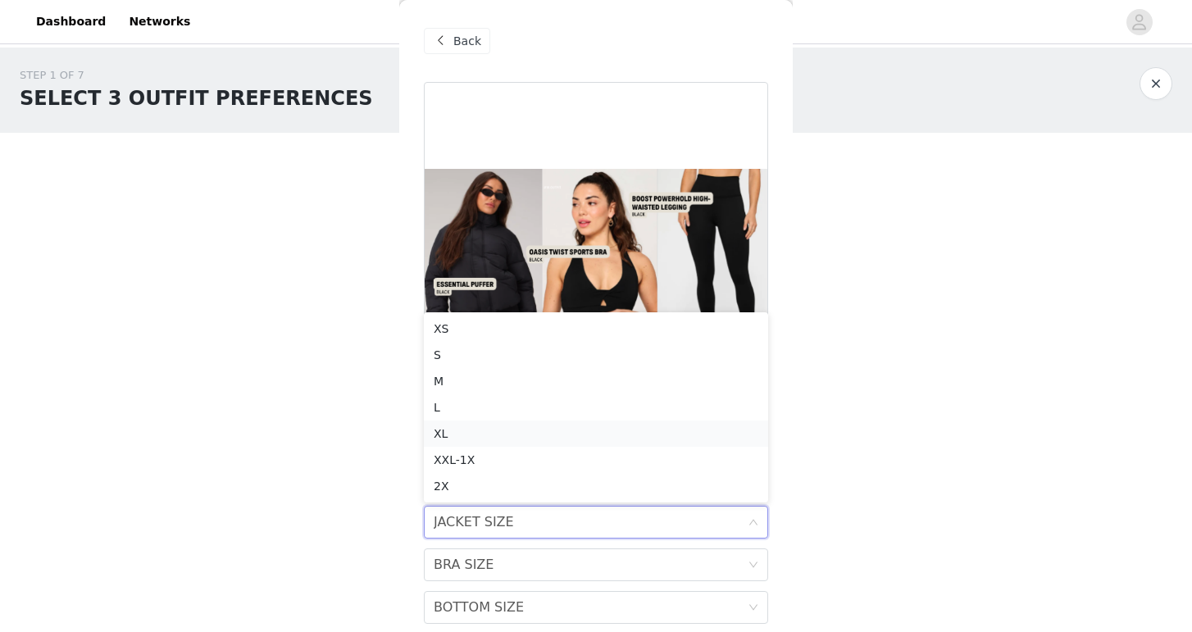
click at [468, 437] on div "XL" at bounding box center [596, 434] width 325 height 18
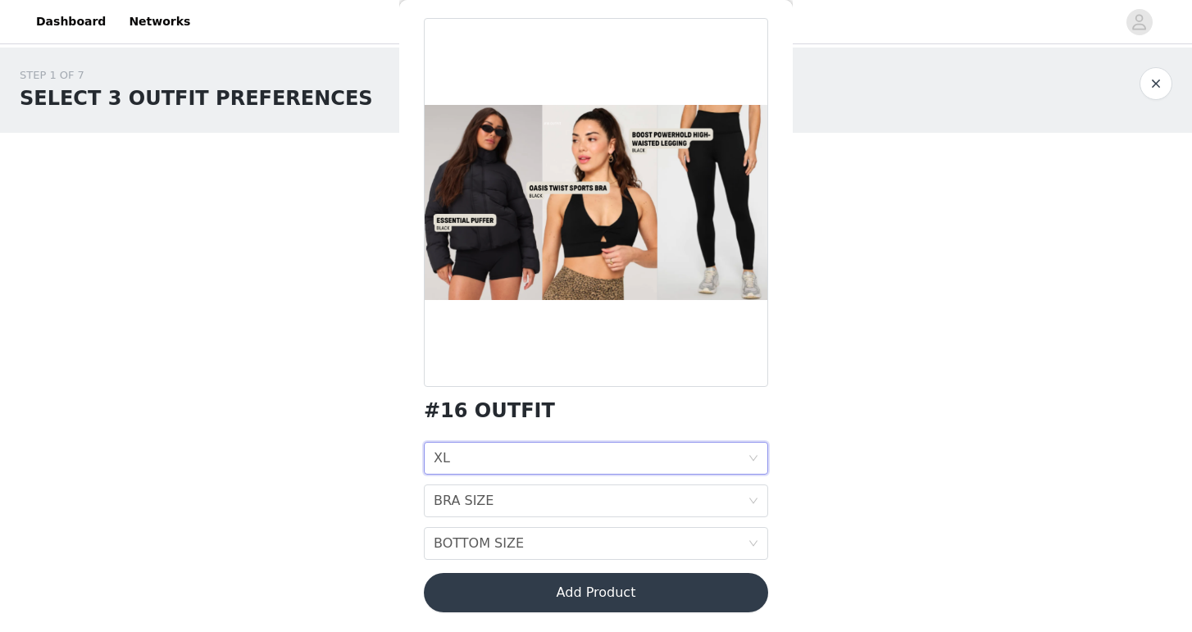
scroll to position [64, 0]
click at [655, 497] on div "BRA SIZE BRA SIZE" at bounding box center [591, 500] width 314 height 31
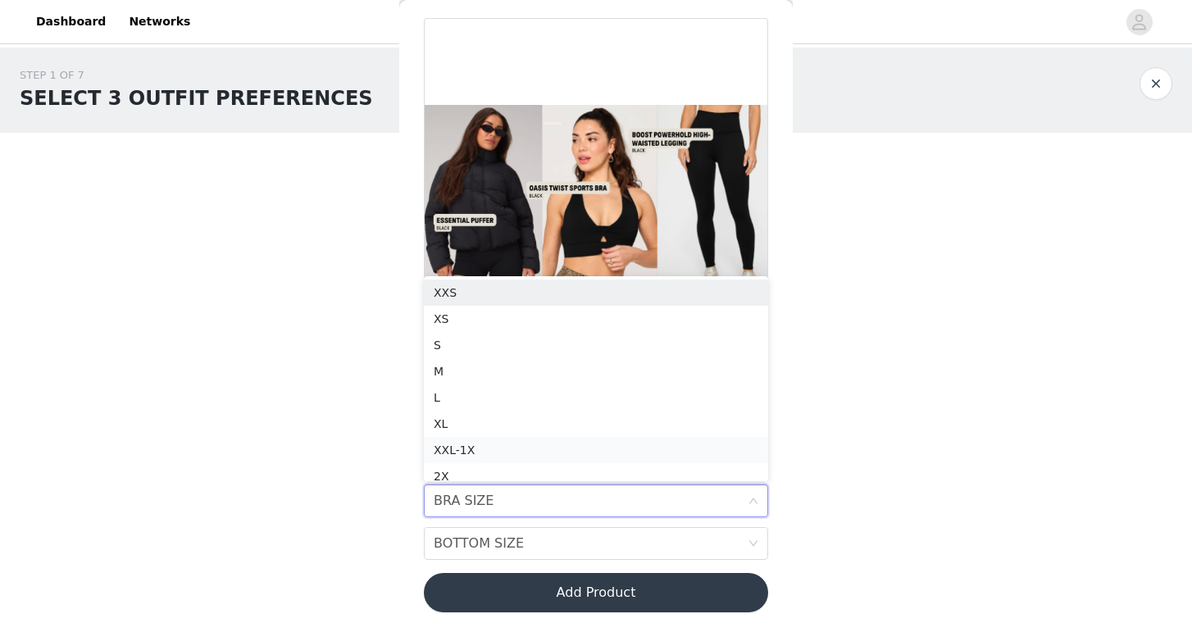
scroll to position [8, 0]
click at [501, 390] on div "L" at bounding box center [596, 390] width 325 height 18
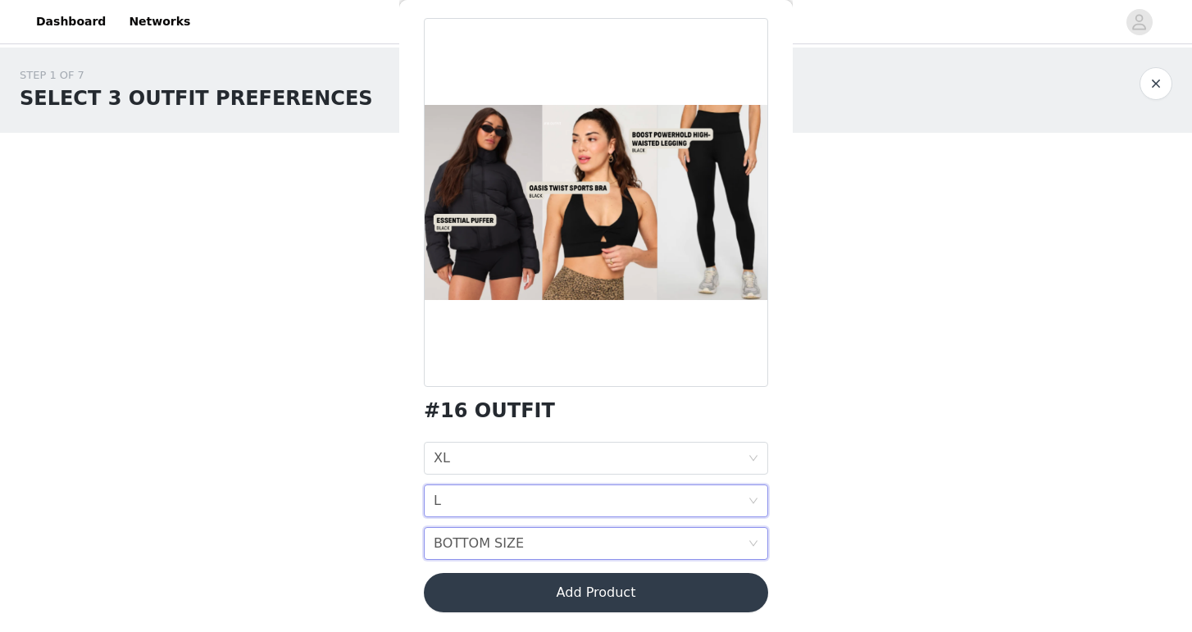
click at [501, 547] on div "BOTTOM SIZE" at bounding box center [479, 543] width 90 height 31
click at [493, 406] on div "M" at bounding box center [596, 406] width 325 height 18
click at [513, 604] on button "Add Product" at bounding box center [596, 592] width 344 height 39
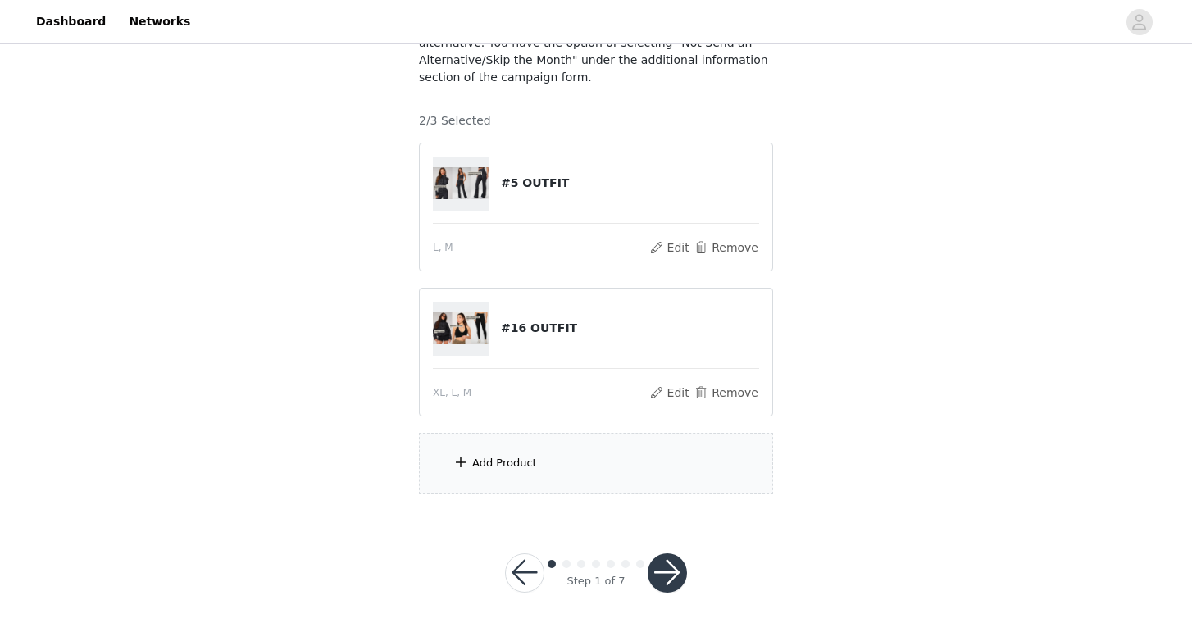
scroll to position [169, 0]
click at [508, 461] on div "Add Product" at bounding box center [504, 464] width 65 height 16
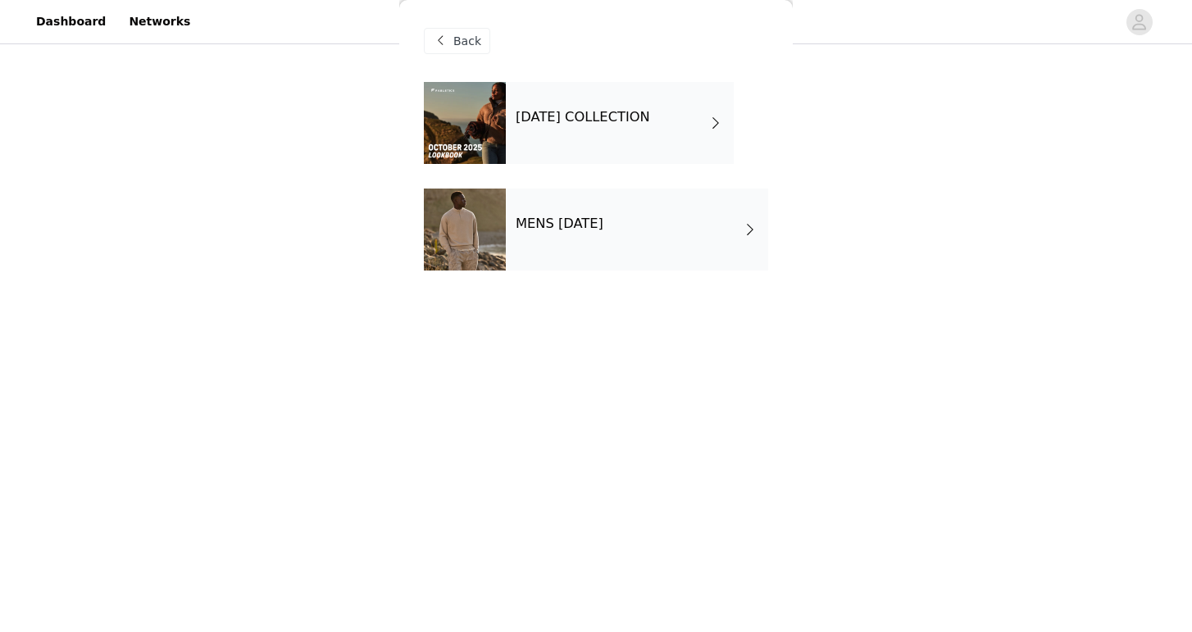
click at [549, 125] on div "OCTOBER 2025 COLLECTION" at bounding box center [620, 123] width 228 height 82
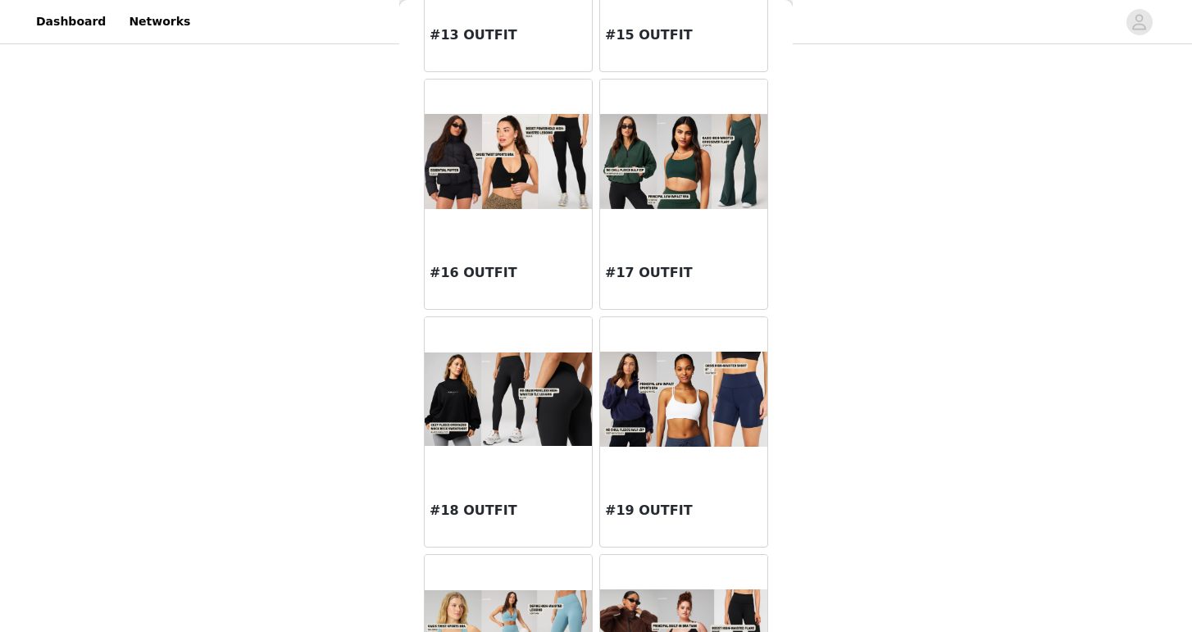
scroll to position [1667, 0]
click at [685, 198] on img at bounding box center [683, 162] width 167 height 94
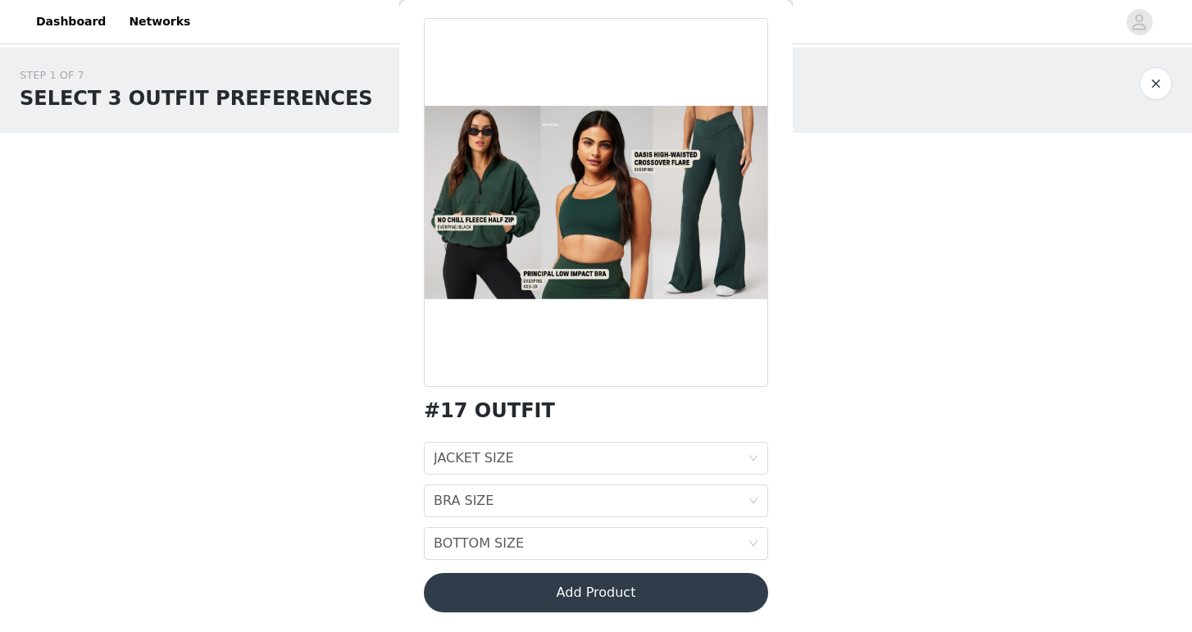
scroll to position [0, 0]
click at [504, 454] on div "JACKET SIZE" at bounding box center [474, 458] width 80 height 31
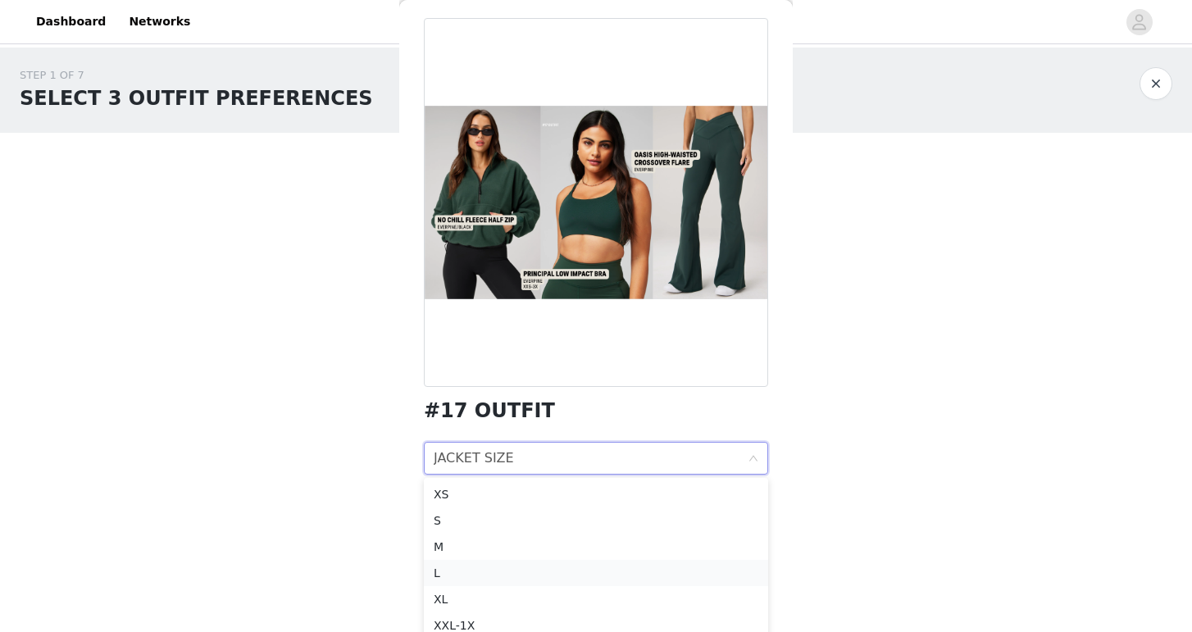
click at [444, 572] on div "L" at bounding box center [596, 573] width 325 height 18
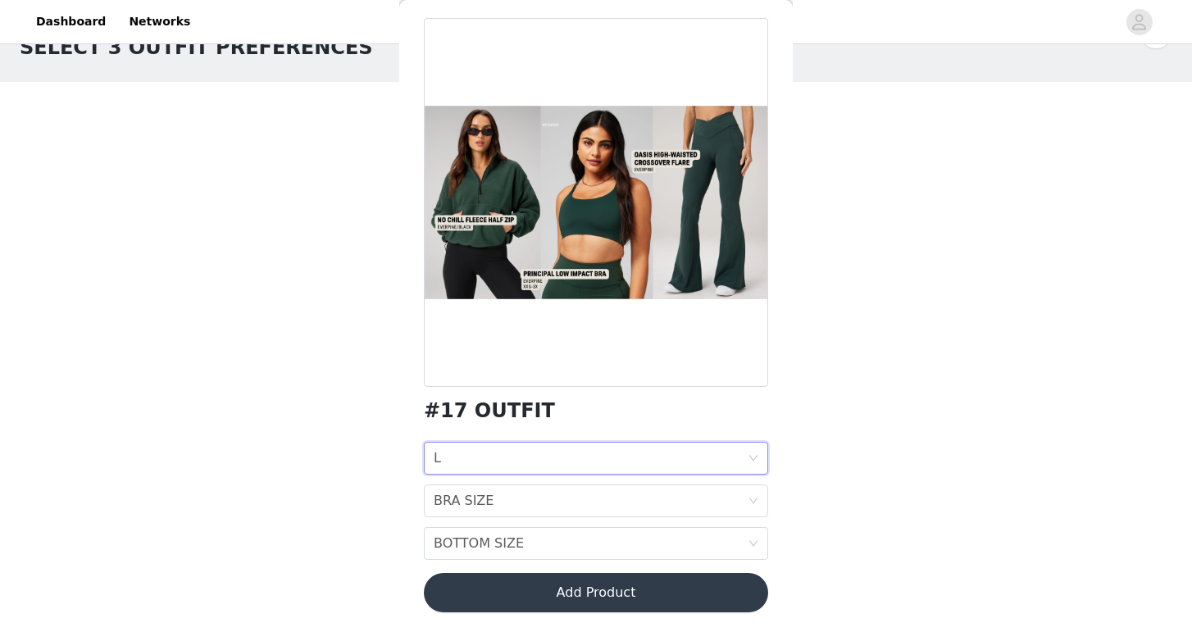
scroll to position [52, 0]
click at [495, 494] on div "BRA SIZE BRA SIZE" at bounding box center [591, 500] width 314 height 31
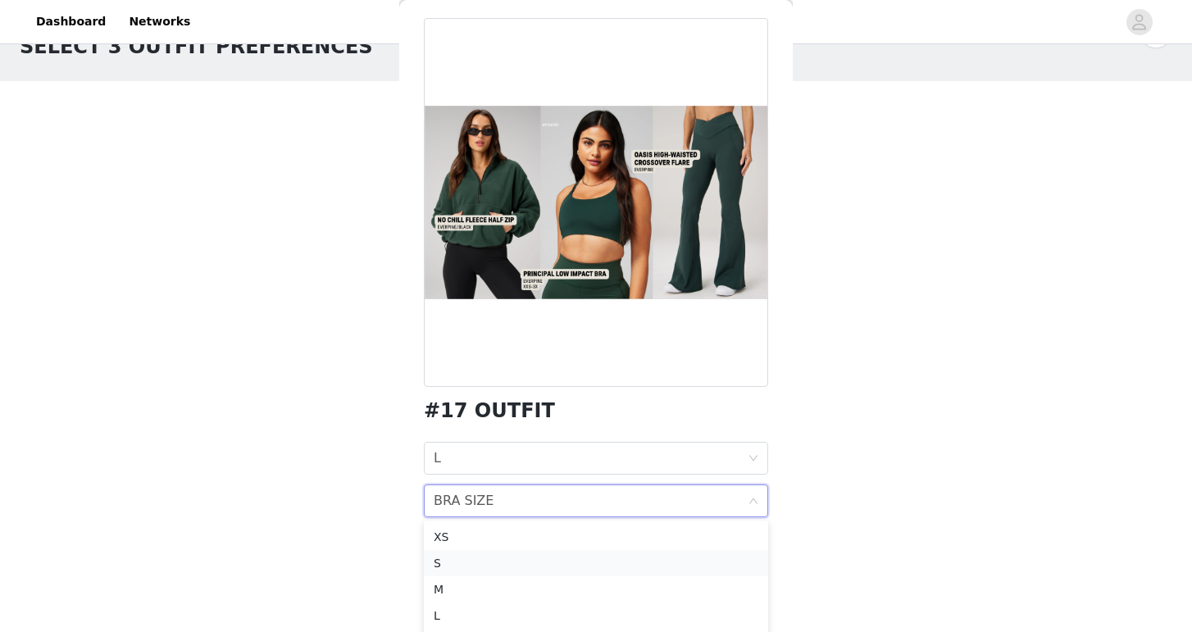
scroll to position [75, 0]
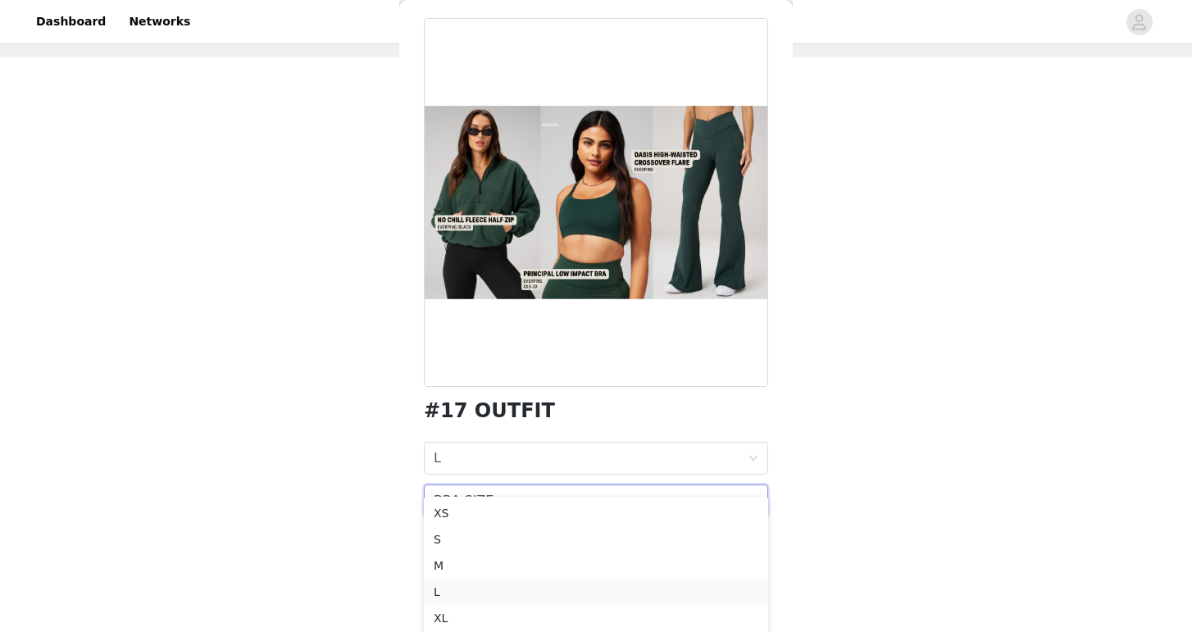
click at [467, 590] on div "L" at bounding box center [596, 592] width 325 height 18
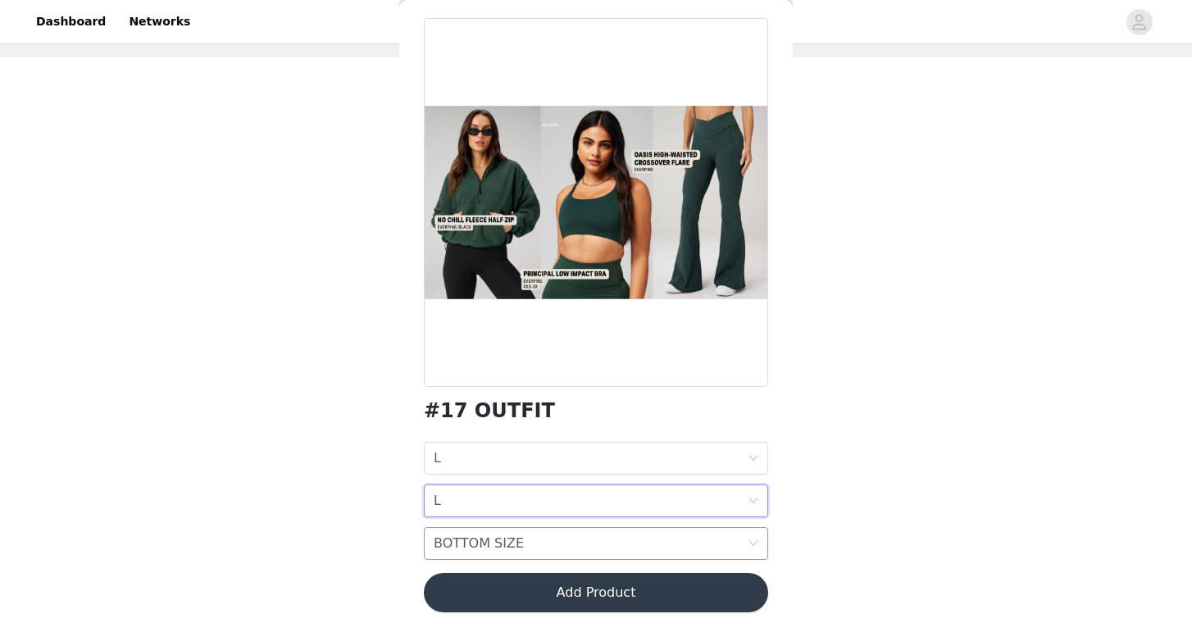
click at [526, 550] on div "BOTTOM SIZE BOTTOM SIZE" at bounding box center [591, 543] width 314 height 31
click at [563, 408] on div "M" at bounding box center [596, 403] width 325 height 18
click at [494, 596] on button "Add Product" at bounding box center [596, 592] width 344 height 39
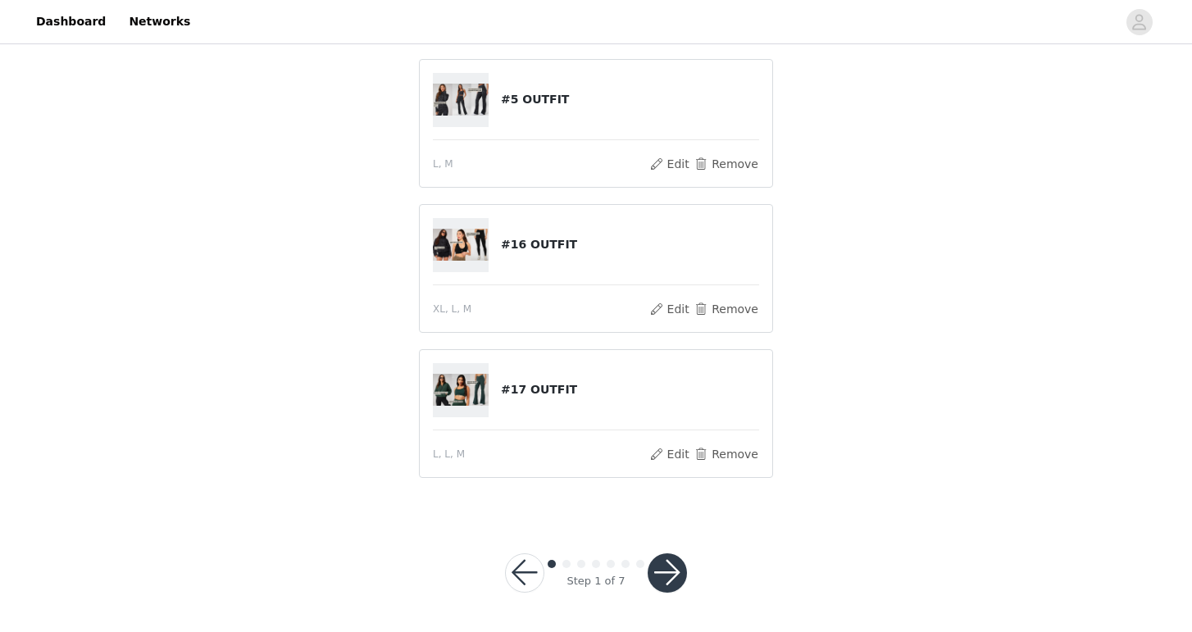
scroll to position [208, 0]
click at [665, 582] on button "button" at bounding box center [667, 573] width 39 height 39
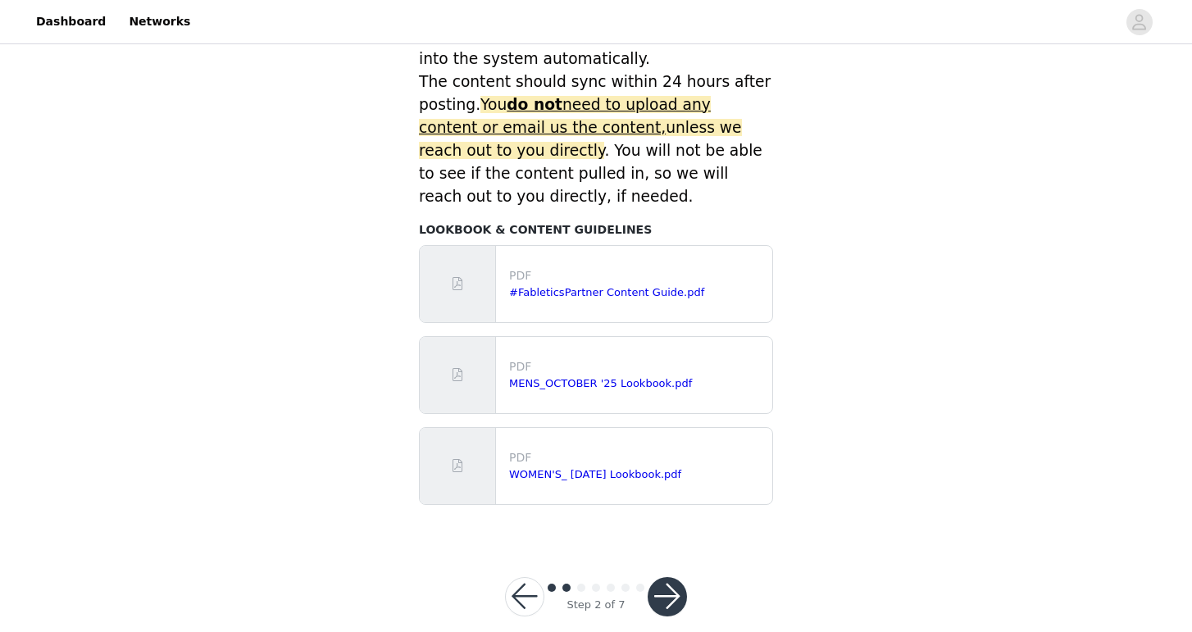
scroll to position [739, 0]
click at [663, 578] on button "button" at bounding box center [667, 597] width 39 height 39
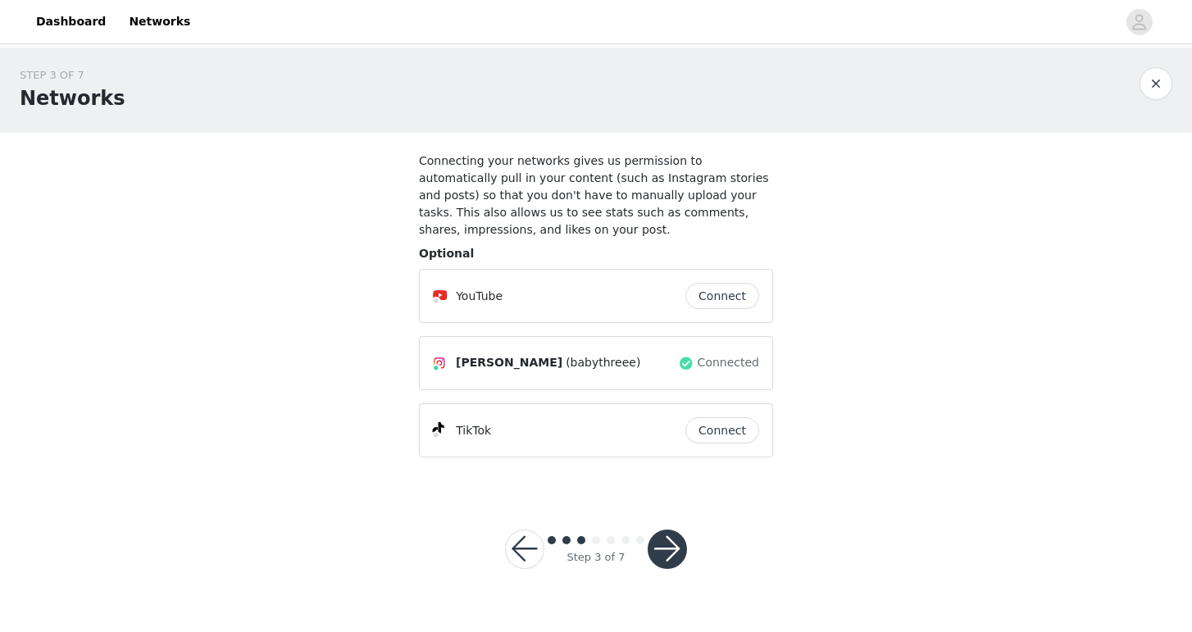
click at [668, 563] on button "button" at bounding box center [667, 549] width 39 height 39
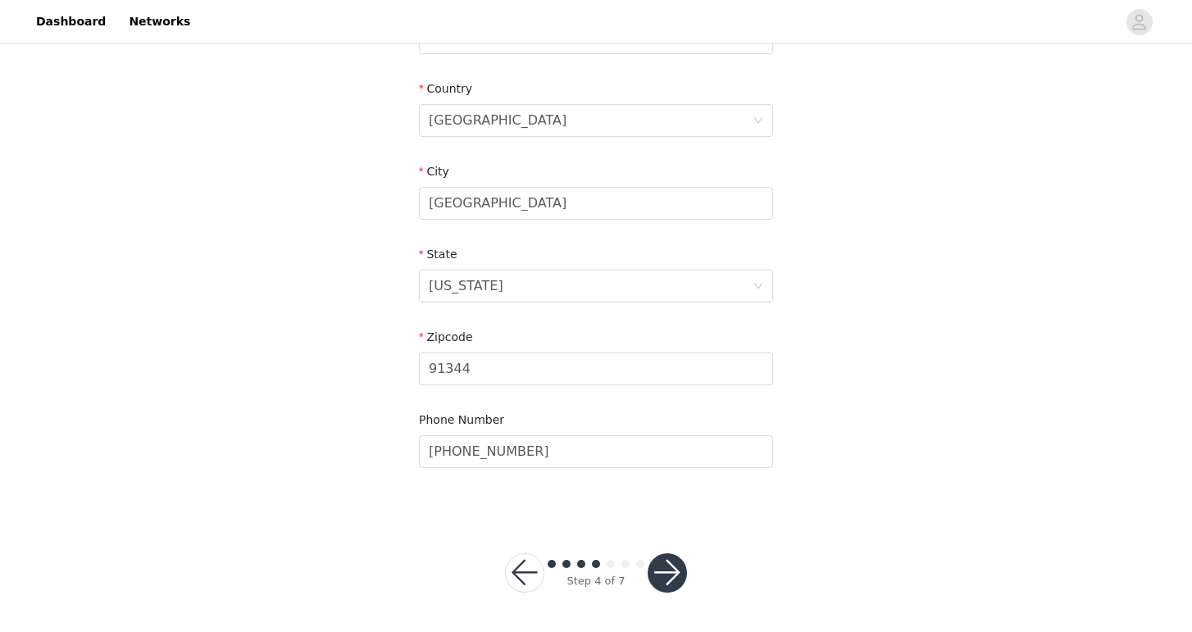
scroll to position [485, 0]
click at [656, 560] on button "button" at bounding box center [667, 573] width 39 height 39
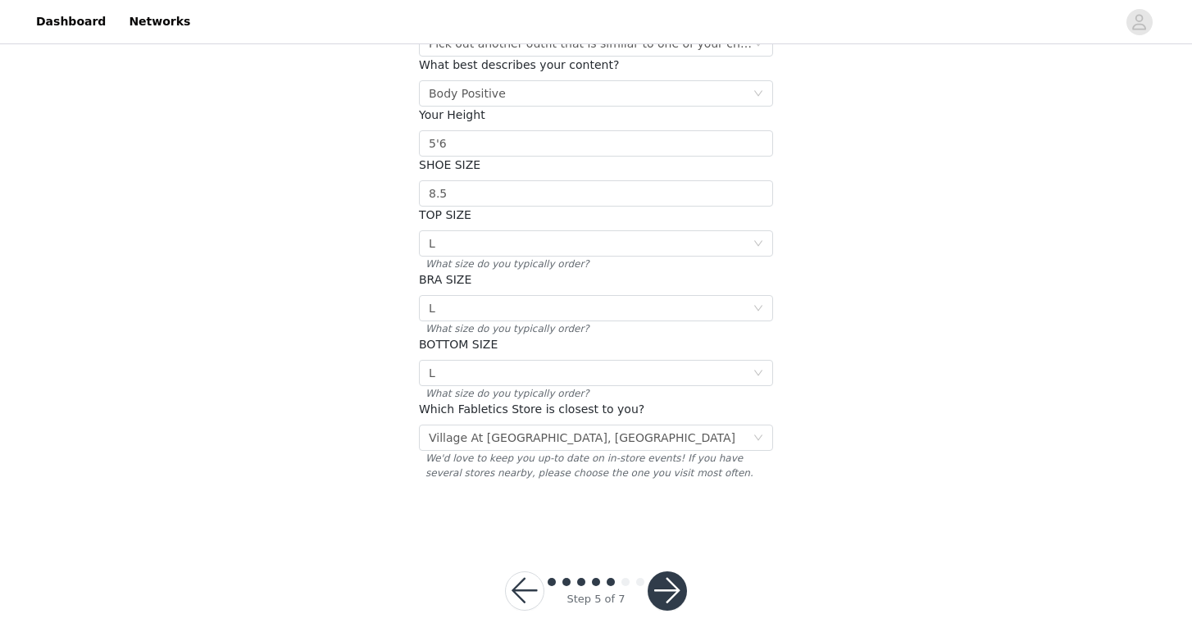
scroll to position [249, 0]
click at [675, 574] on button "button" at bounding box center [667, 591] width 39 height 39
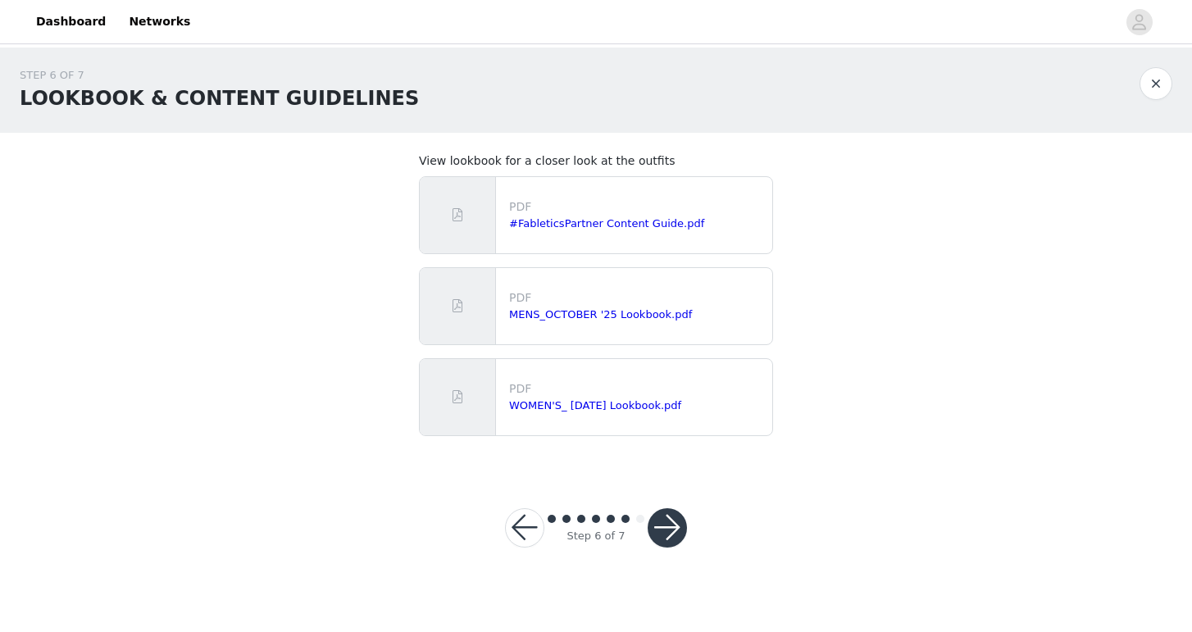
click at [674, 534] on button "button" at bounding box center [667, 527] width 39 height 39
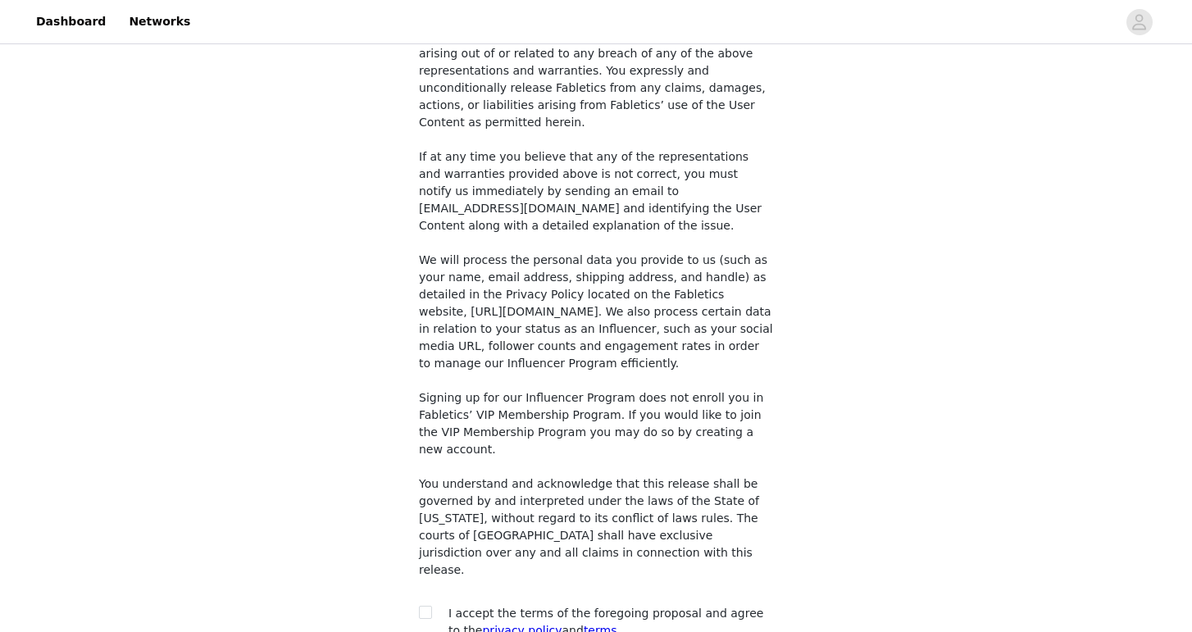
scroll to position [1228, 0]
click at [426, 608] on input "checkbox" at bounding box center [424, 613] width 11 height 11
checkbox input "true"
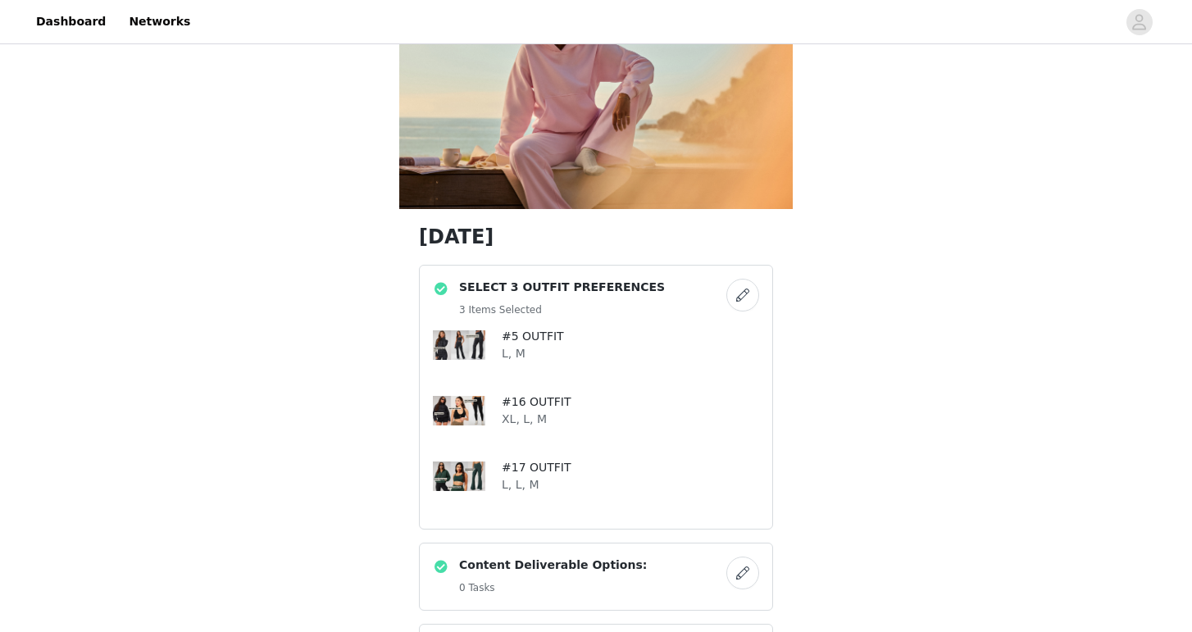
scroll to position [103, 0]
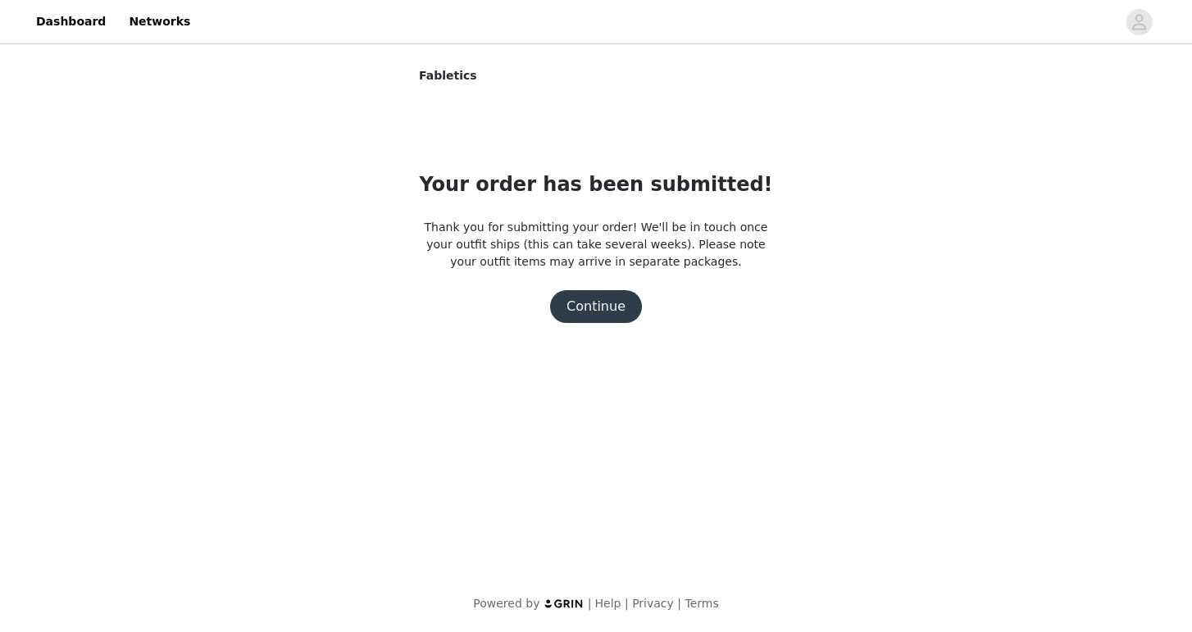
scroll to position [0, 0]
click at [616, 303] on button "Continue" at bounding box center [596, 306] width 92 height 33
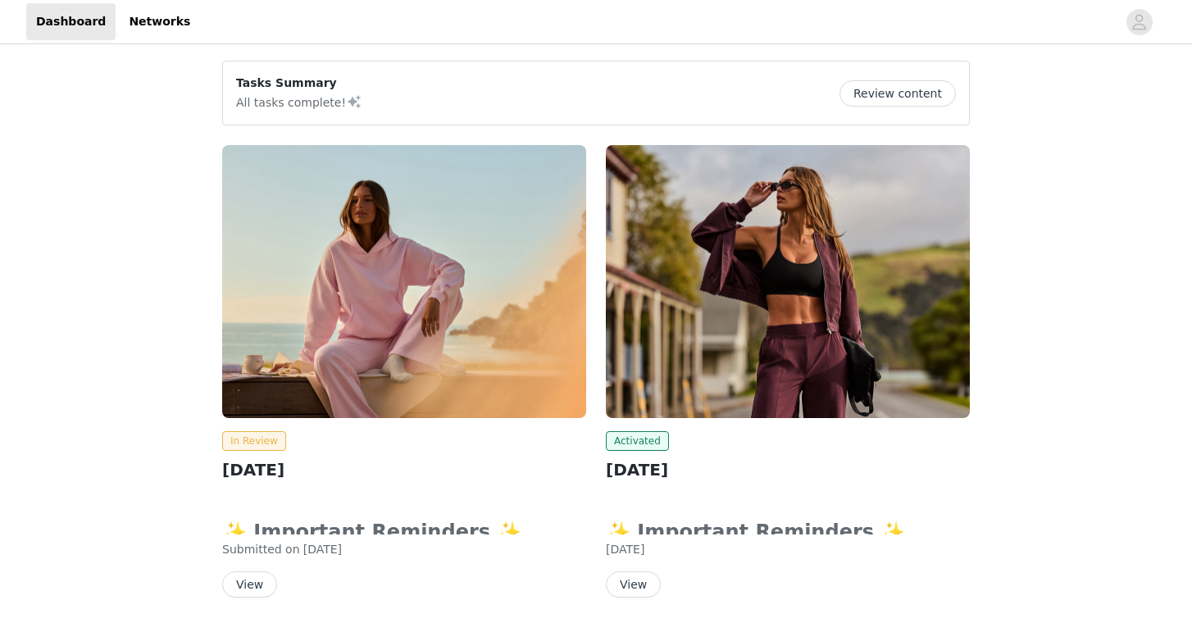
click at [894, 80] on button "Review content" at bounding box center [898, 93] width 116 height 26
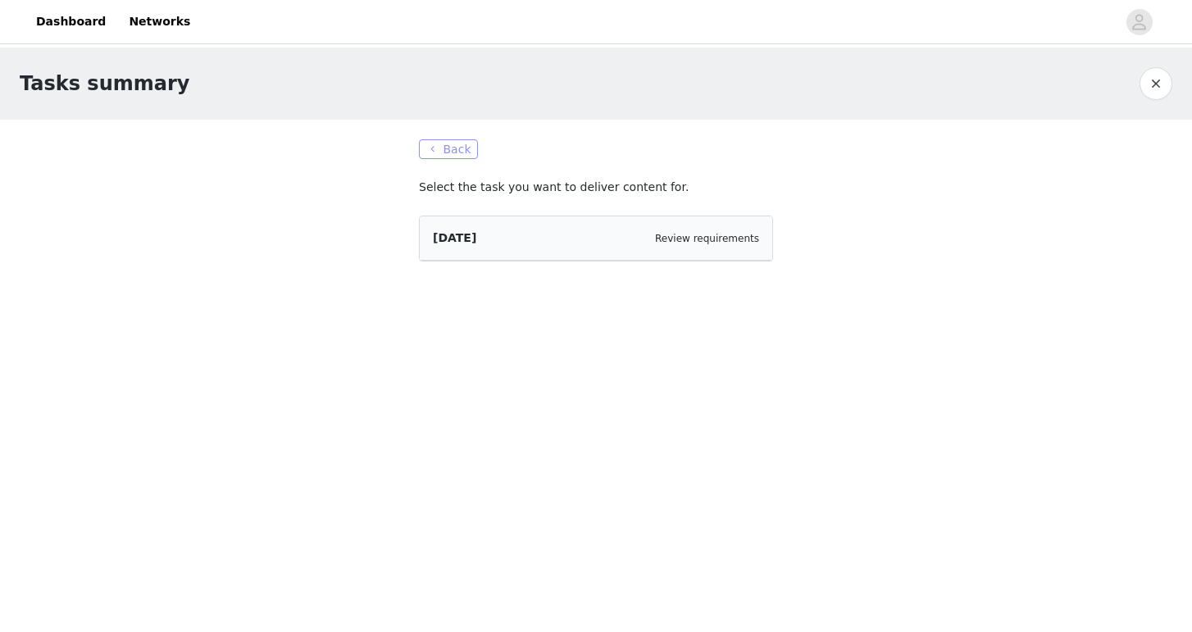
click at [463, 148] on button "Back" at bounding box center [448, 149] width 59 height 20
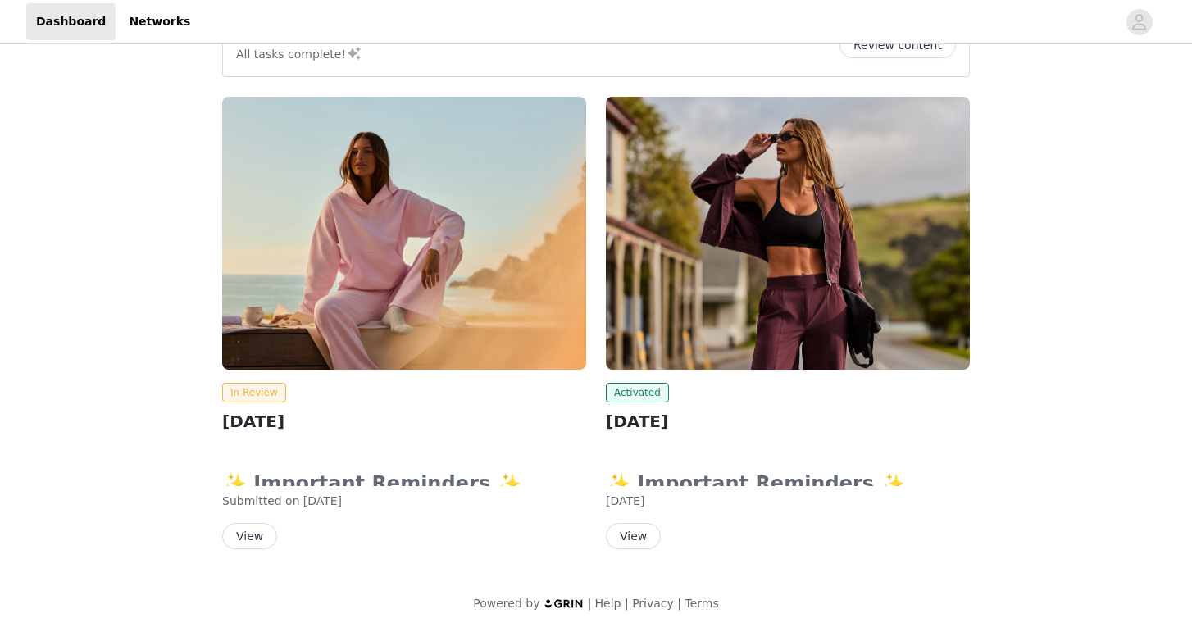
scroll to position [48, 0]
